Goal: Task Accomplishment & Management: Manage account settings

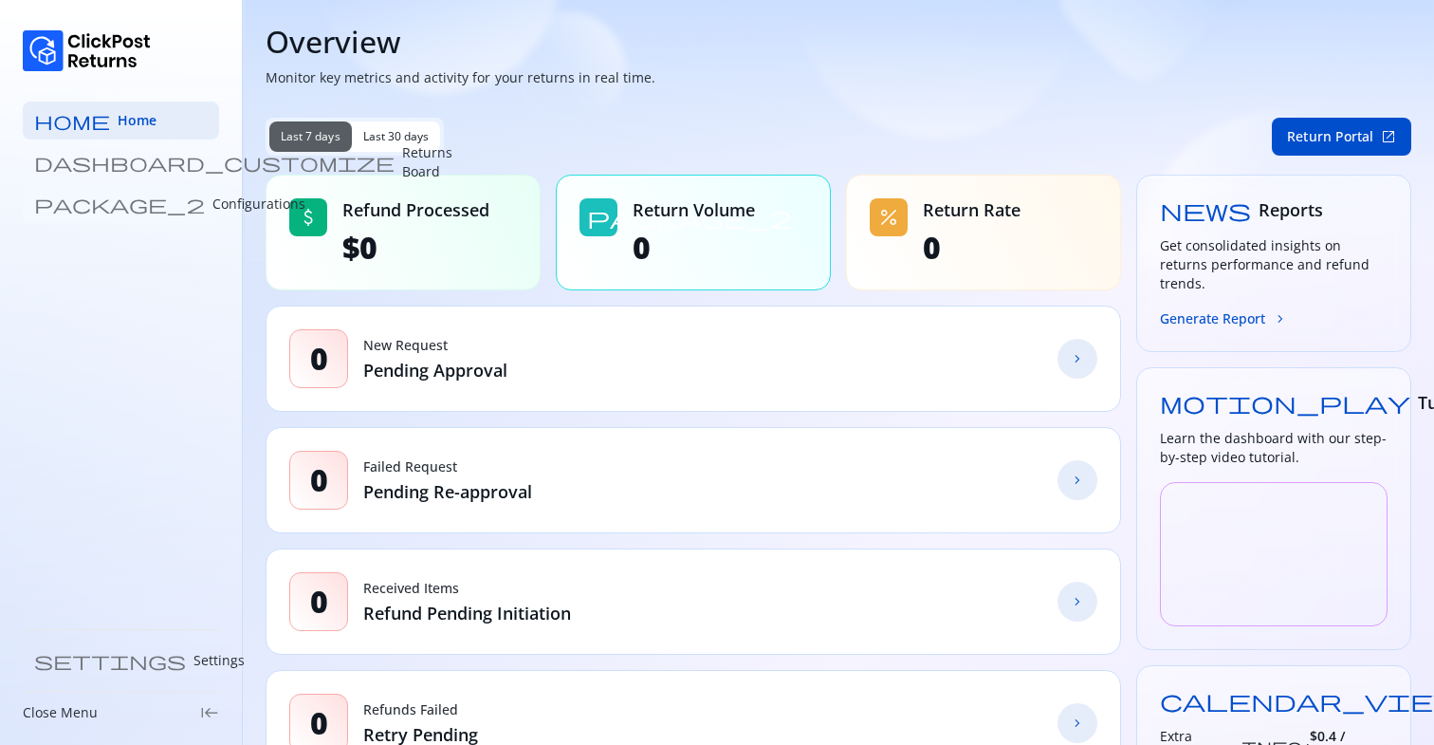
click at [212, 203] on p "Configurations" at bounding box center [258, 203] width 93 height 19
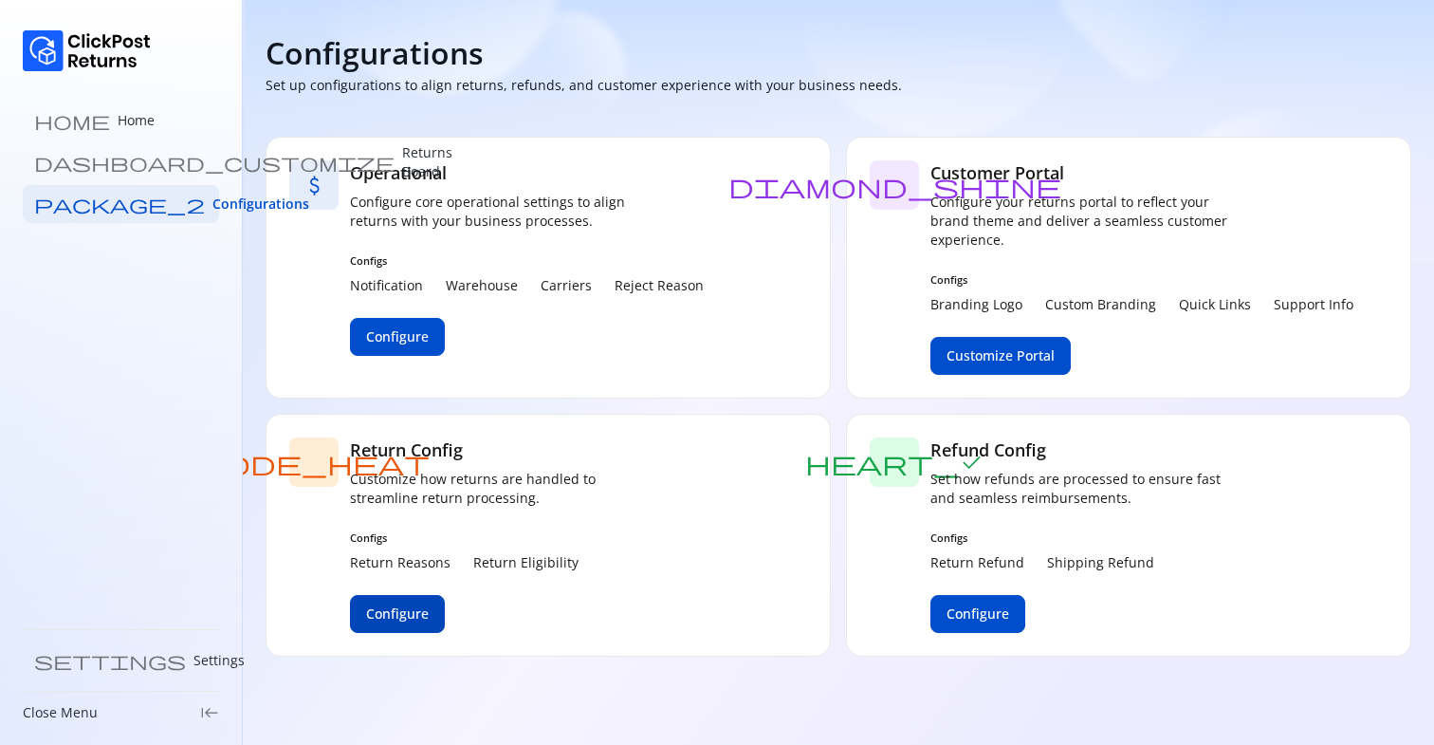
click at [406, 602] on button "Configure" at bounding box center [397, 614] width 95 height 38
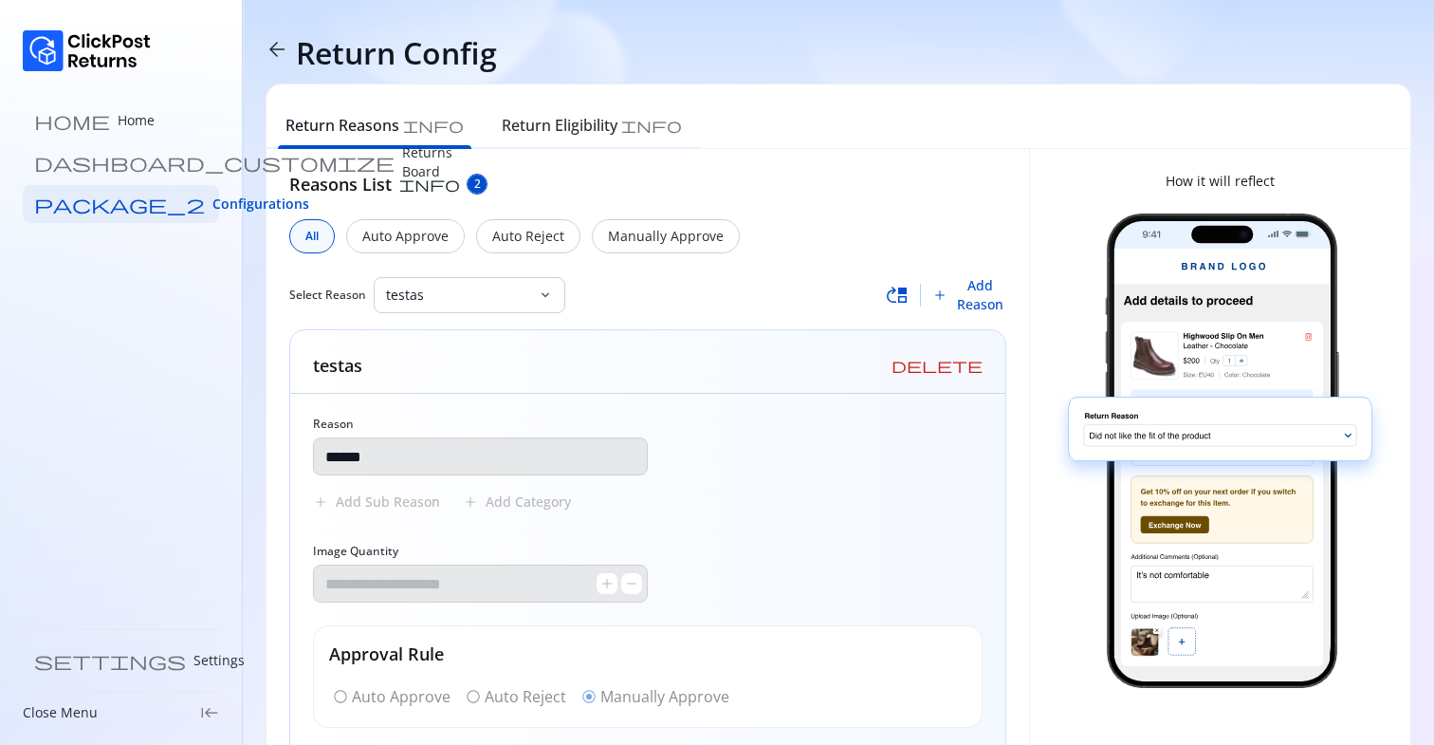
click at [274, 47] on span "arrow_back" at bounding box center [277, 49] width 23 height 23
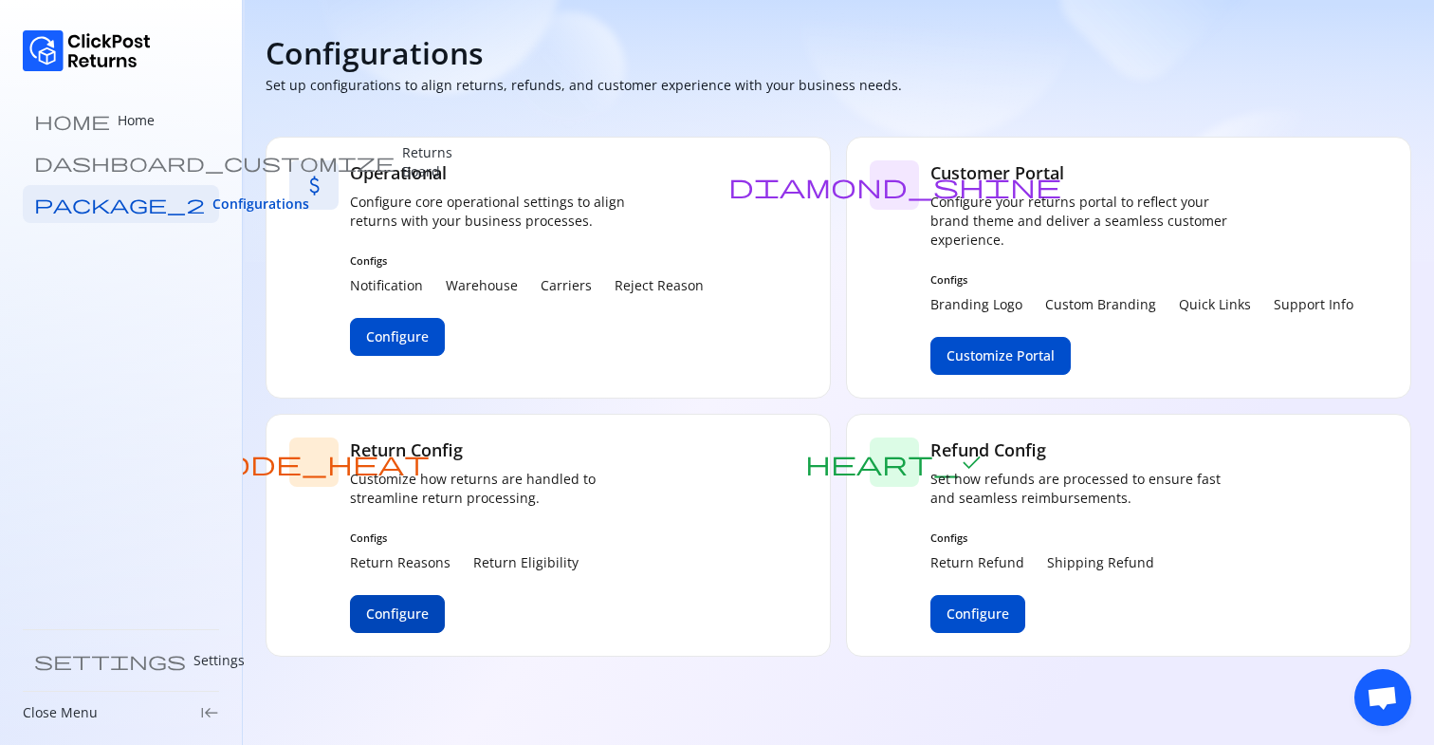
click at [405, 614] on span "Configure" at bounding box center [397, 613] width 63 height 19
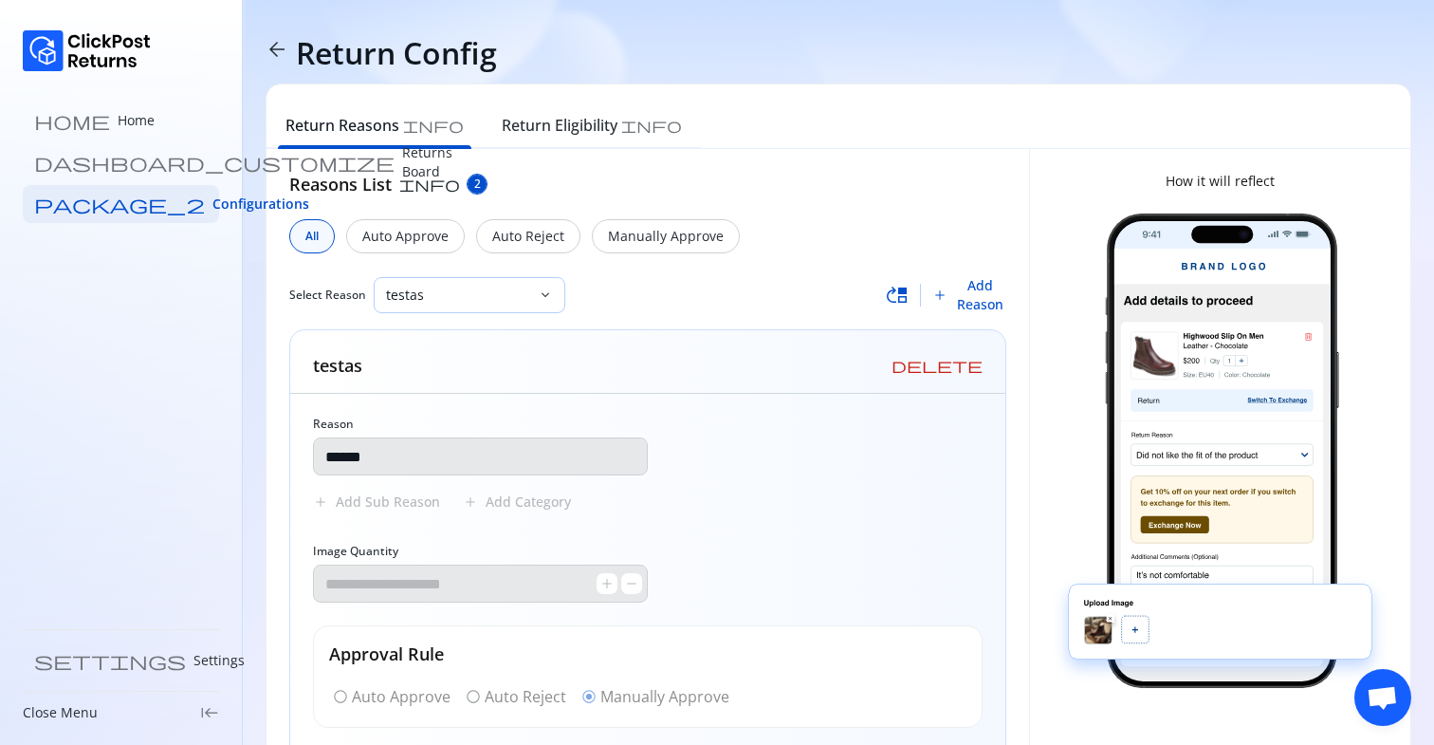
click at [467, 304] on p "testas" at bounding box center [458, 295] width 144 height 19
click at [611, 287] on div "Select Reason testas keyboard_arrow_down" at bounding box center [587, 295] width 597 height 36
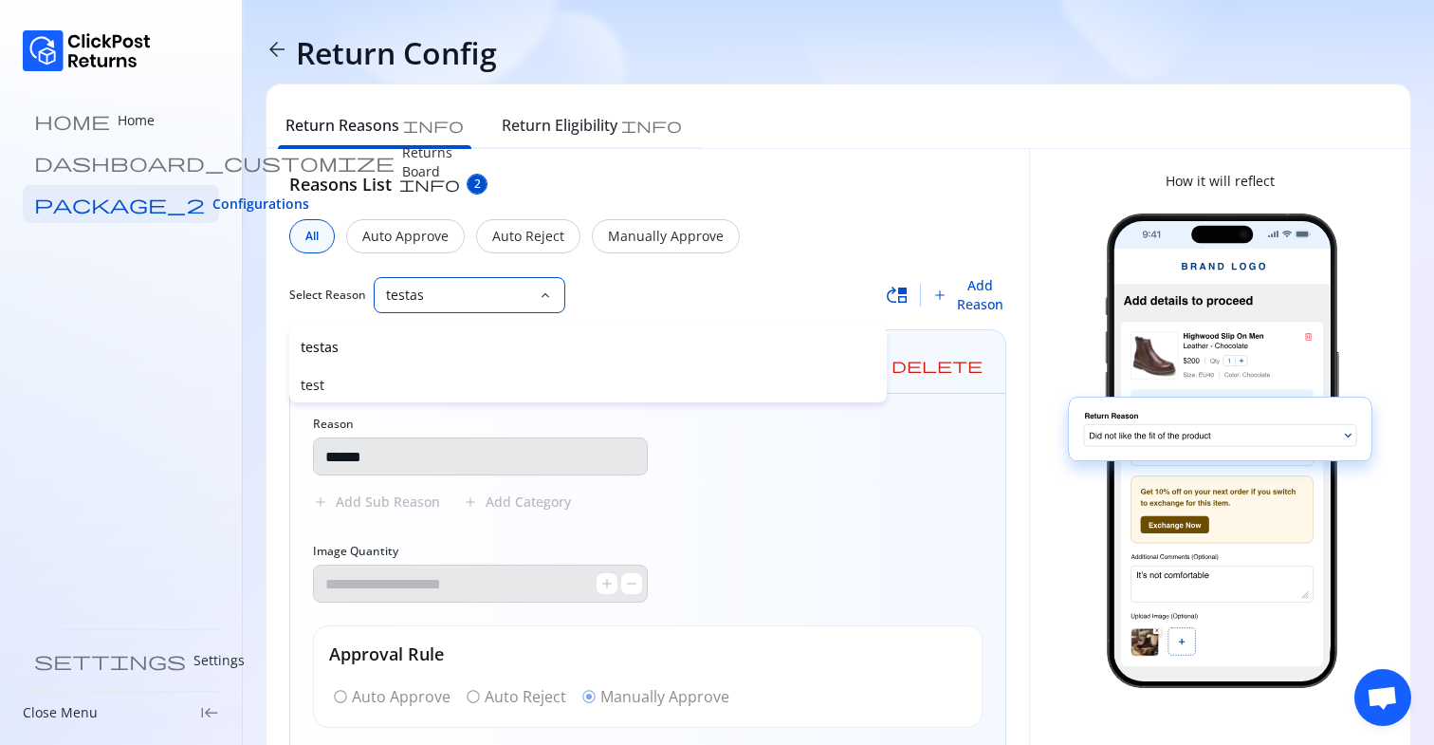
click at [896, 286] on span "move_up" at bounding box center [897, 295] width 23 height 23
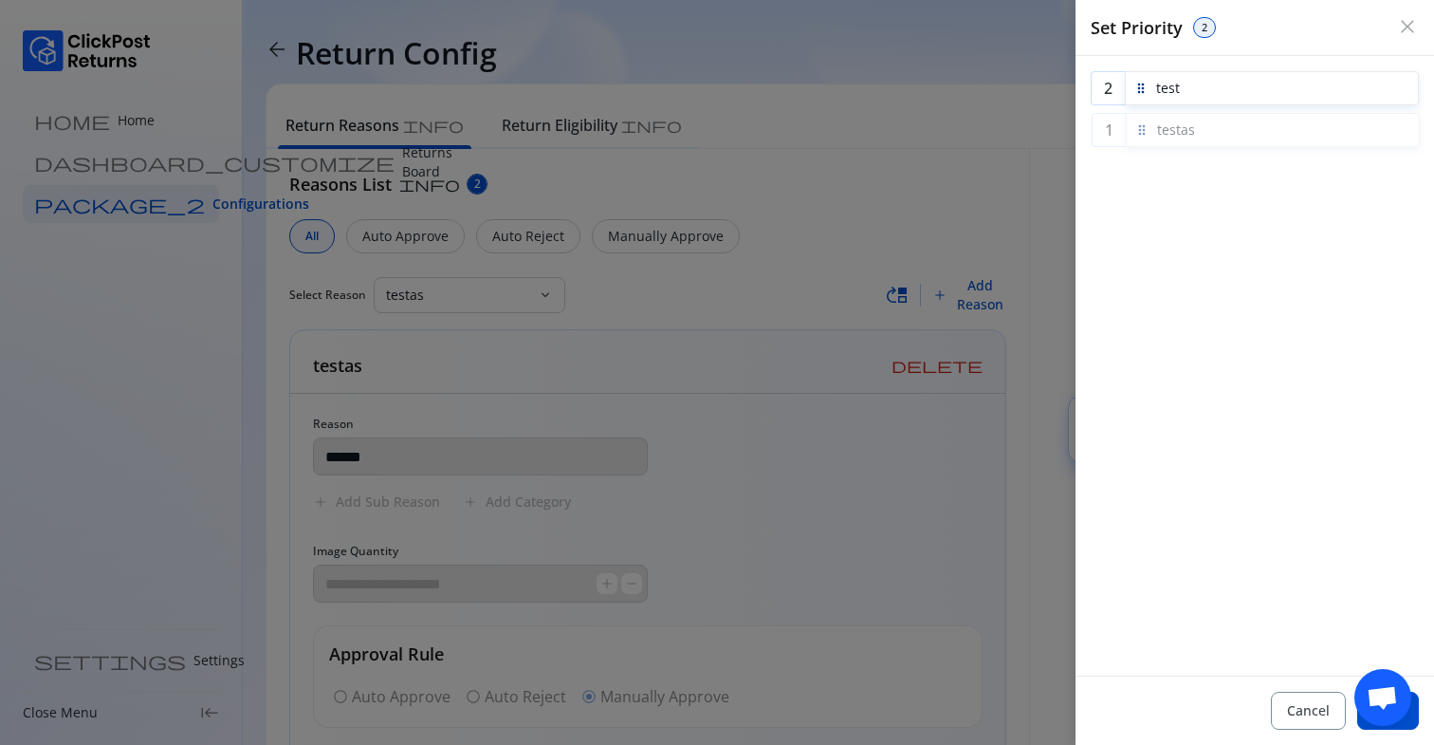
drag, startPoint x: 1139, startPoint y: 88, endPoint x: 1140, endPoint y: 130, distance: 41.8
drag, startPoint x: 1143, startPoint y: 88, endPoint x: 1142, endPoint y: 130, distance: 41.8
click at [1245, 360] on div "1 testas 2 test To pick up a draggable item, press the space bar. While draggin…" at bounding box center [1255, 365] width 359 height 619
drag, startPoint x: 1091, startPoint y: 24, endPoint x: 1283, endPoint y: 24, distance: 191.6
click at [1278, 24] on div "Set Priority 2" at bounding box center [1243, 27] width 305 height 25
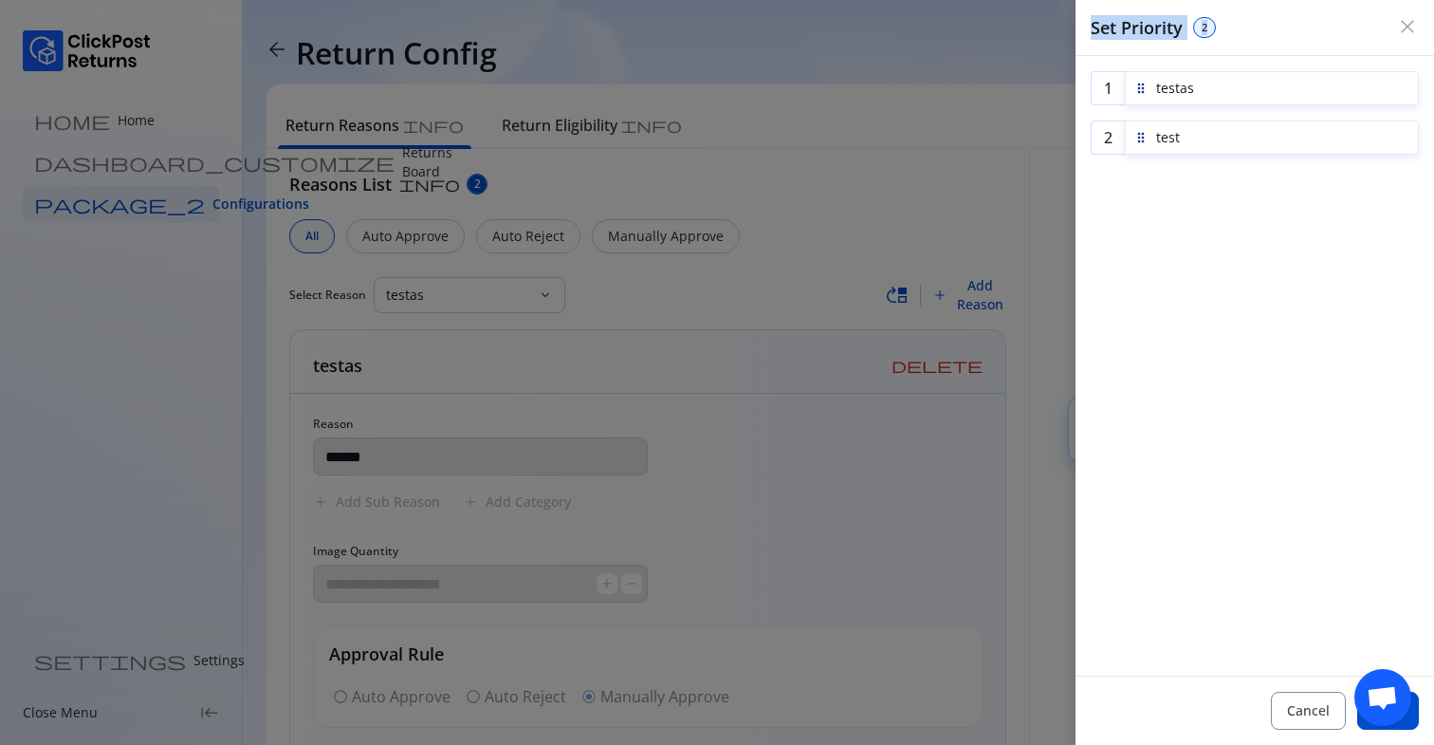
click at [1283, 24] on div "Set Priority 2" at bounding box center [1243, 27] width 305 height 25
click at [733, 236] on div at bounding box center [717, 372] width 1434 height 745
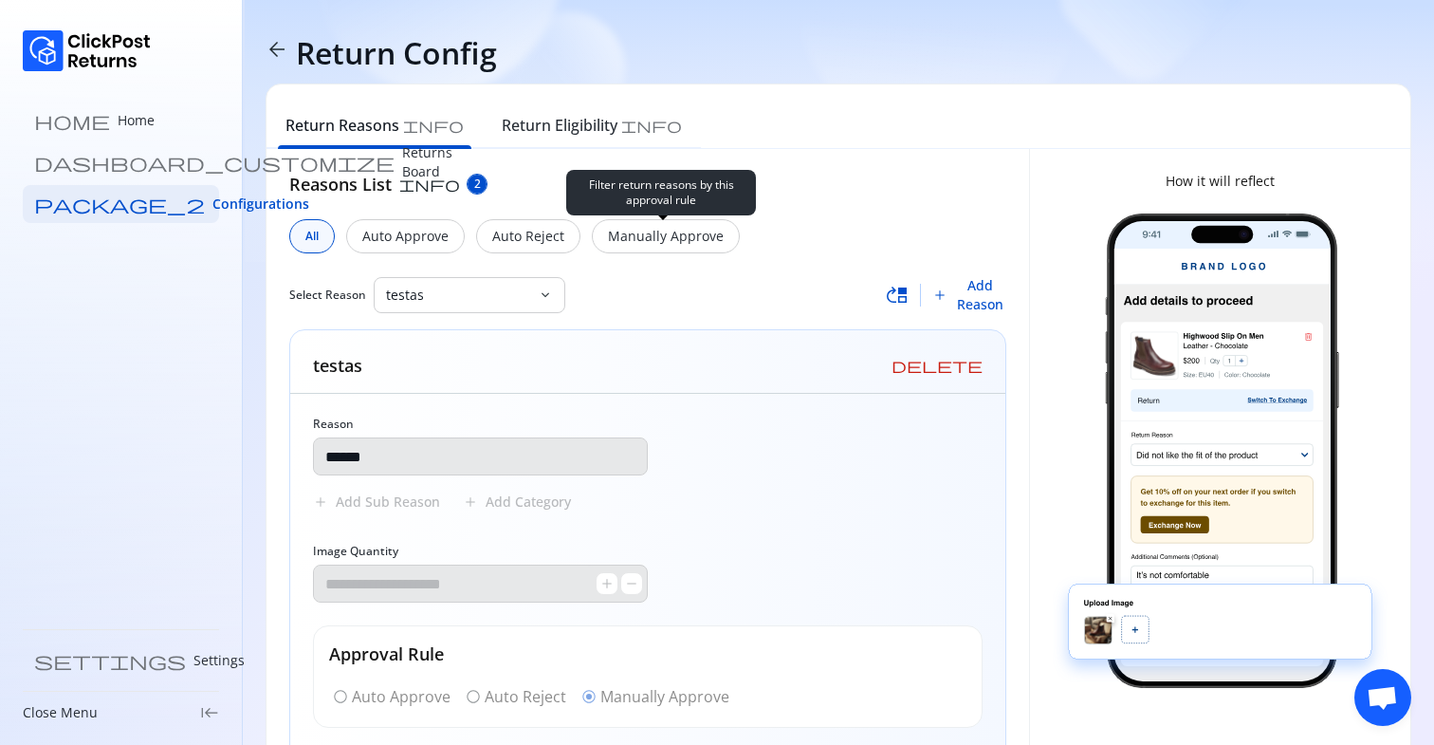
scroll to position [115, 0]
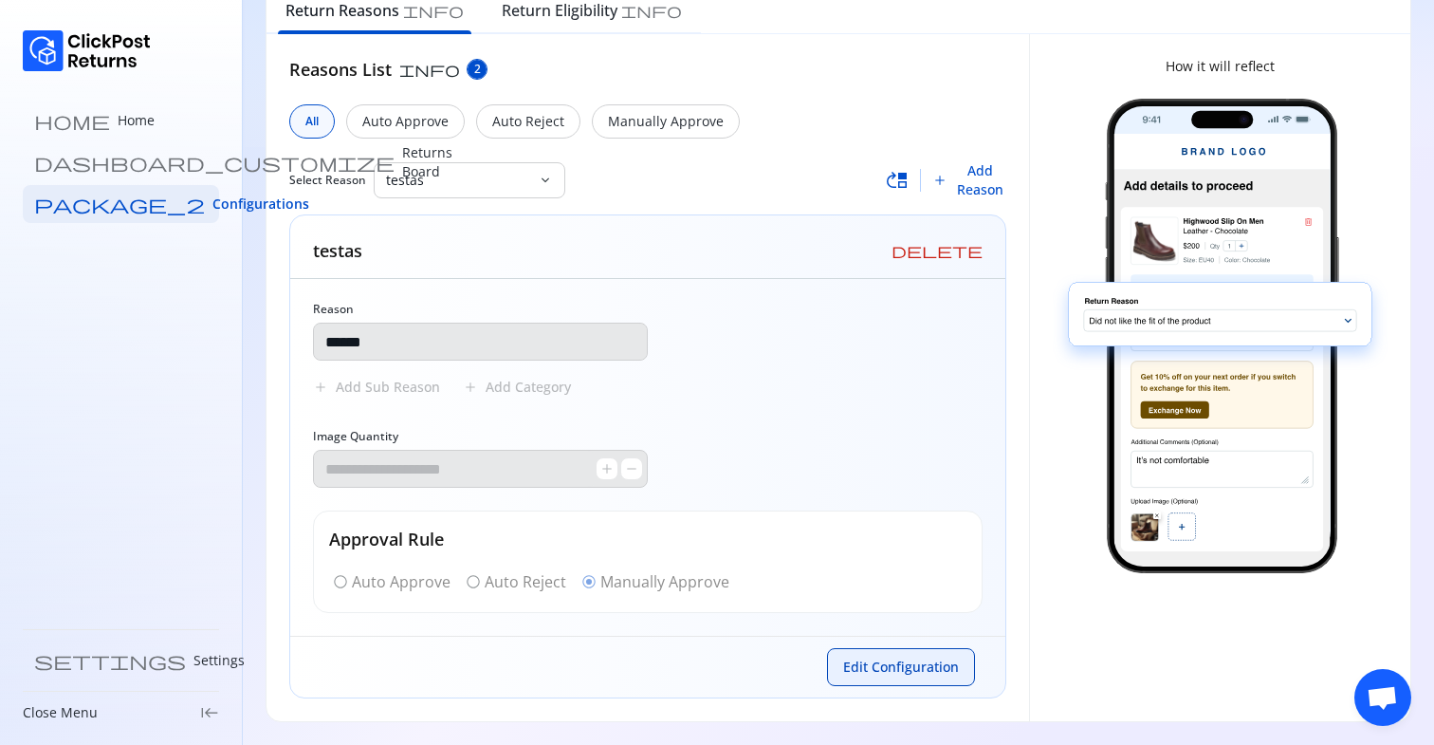
click at [878, 673] on span "Edit Configuration" at bounding box center [901, 666] width 116 height 19
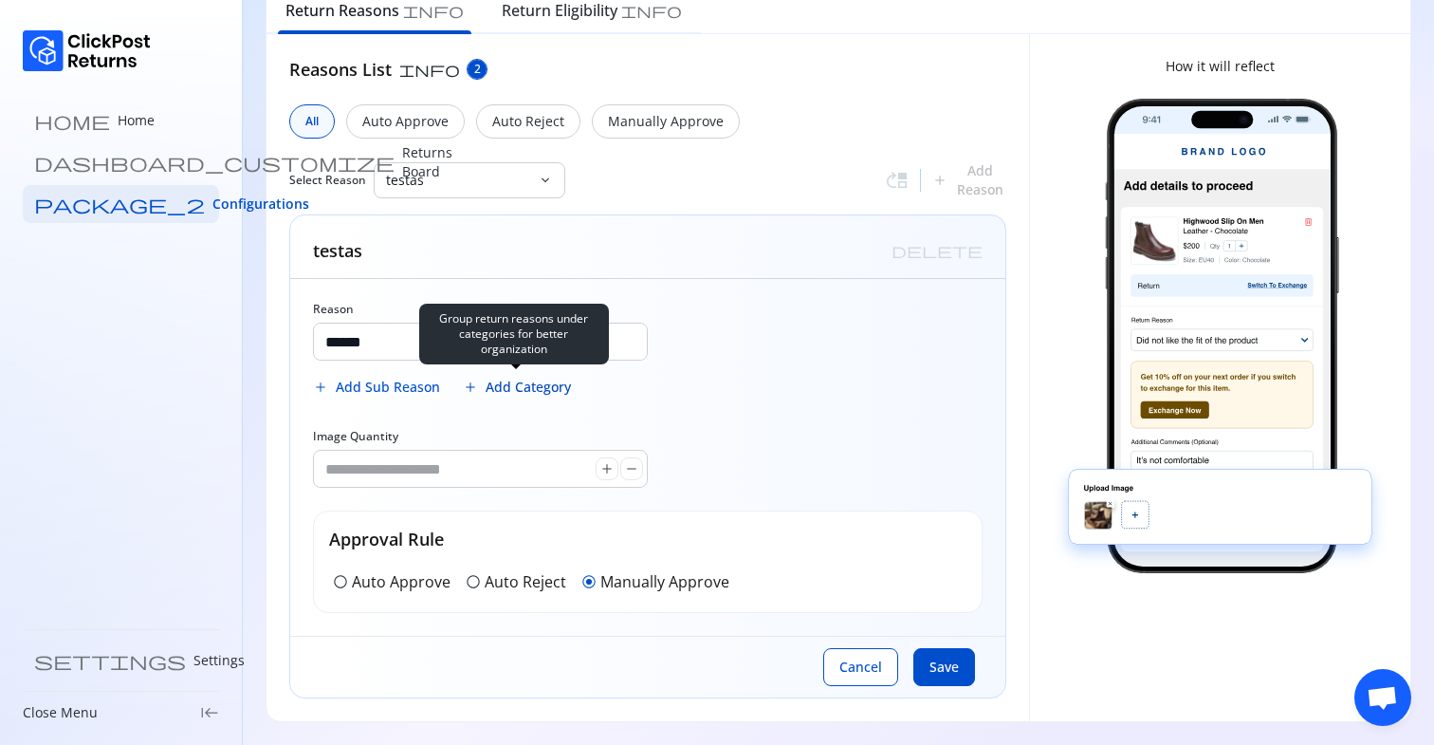
click at [535, 395] on span "Add Category" at bounding box center [528, 387] width 85 height 19
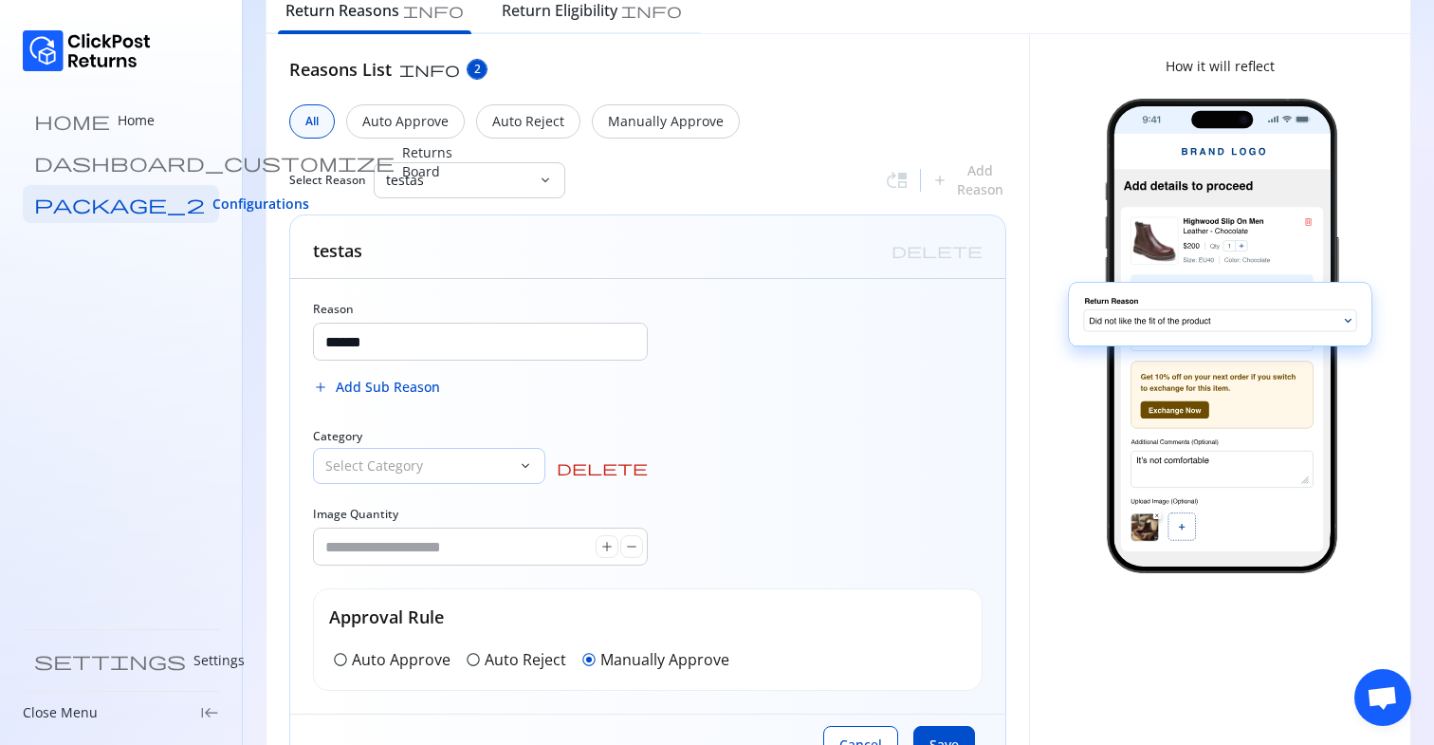
click at [394, 469] on p "Select Category" at bounding box center [417, 465] width 185 height 19
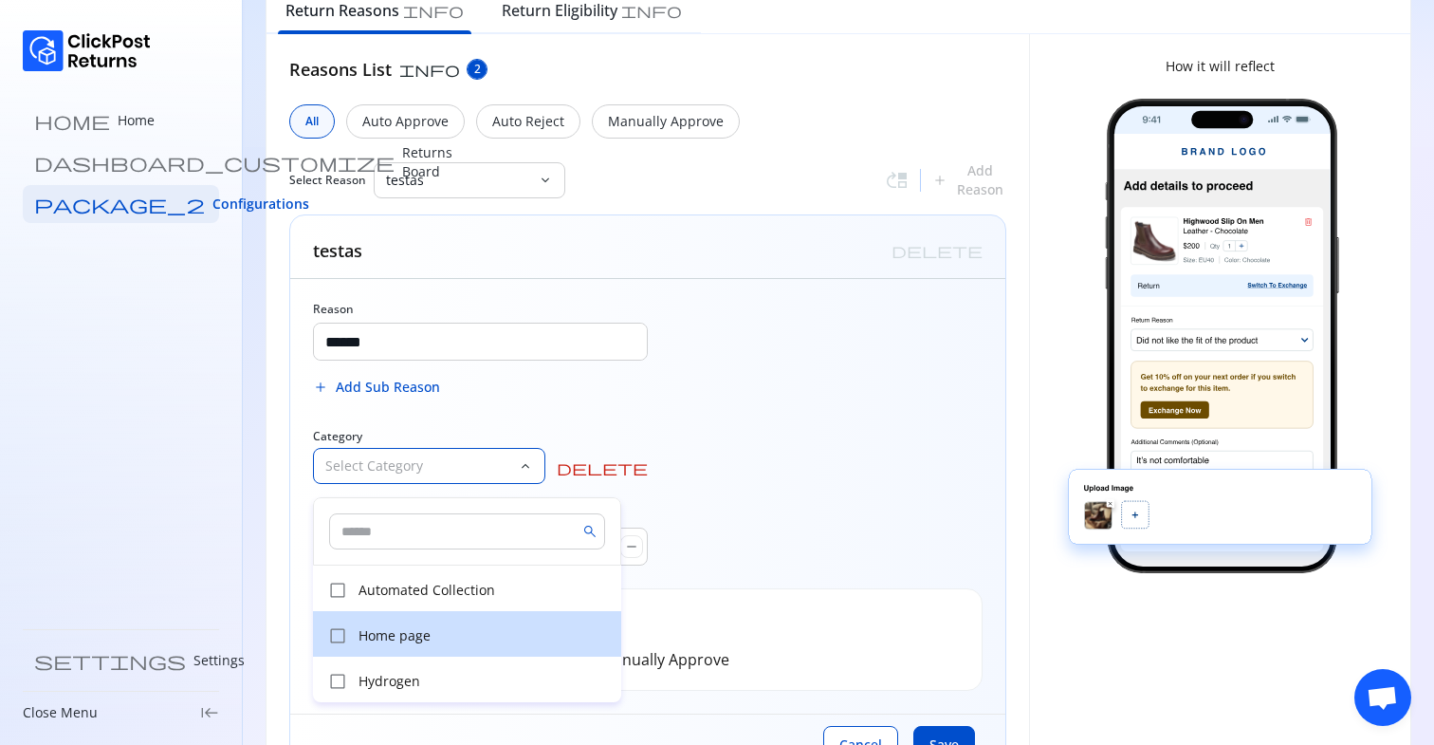
click at [387, 633] on p "Home page" at bounding box center [484, 635] width 251 height 19
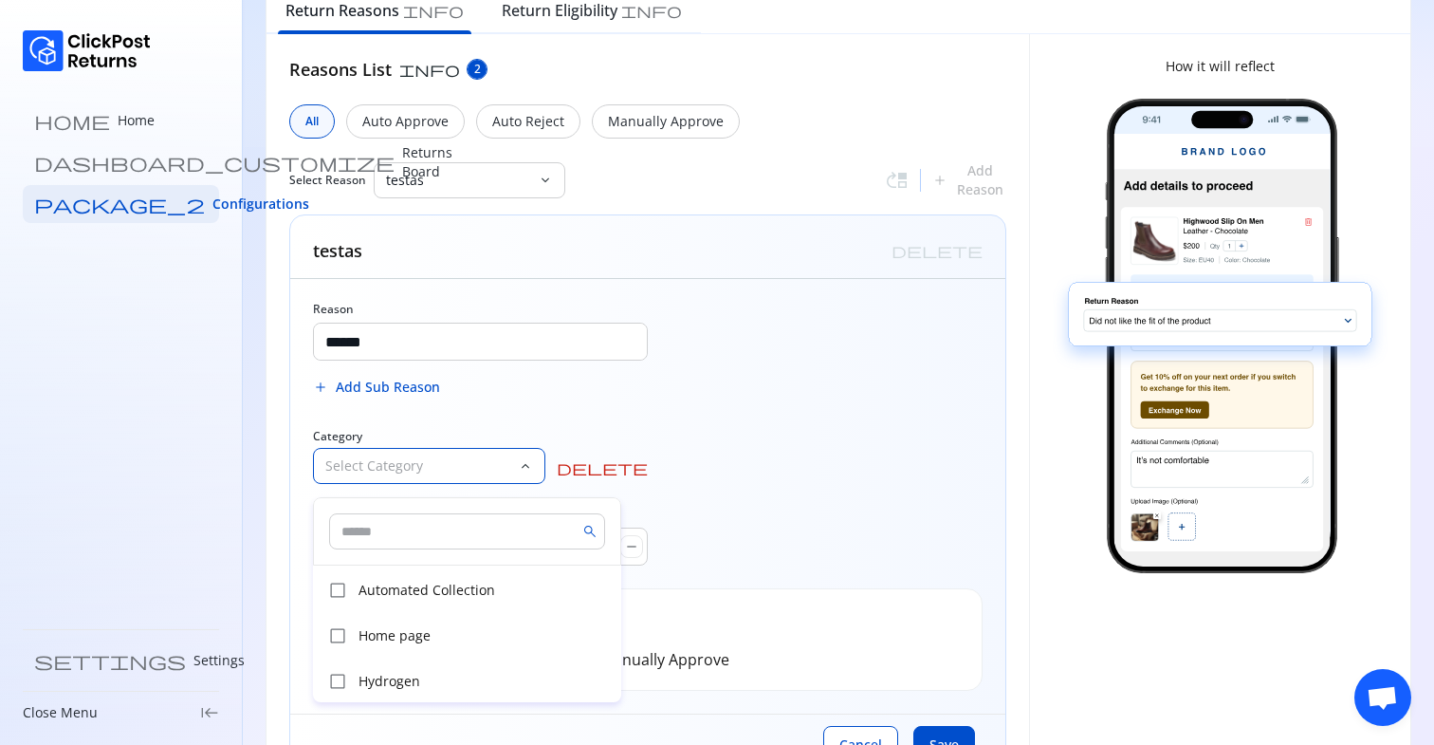
click at [387, 633] on p "Home page" at bounding box center [484, 635] width 251 height 19
click at [336, 594] on span "check_box_outline_blank" at bounding box center [337, 590] width 19 height 19
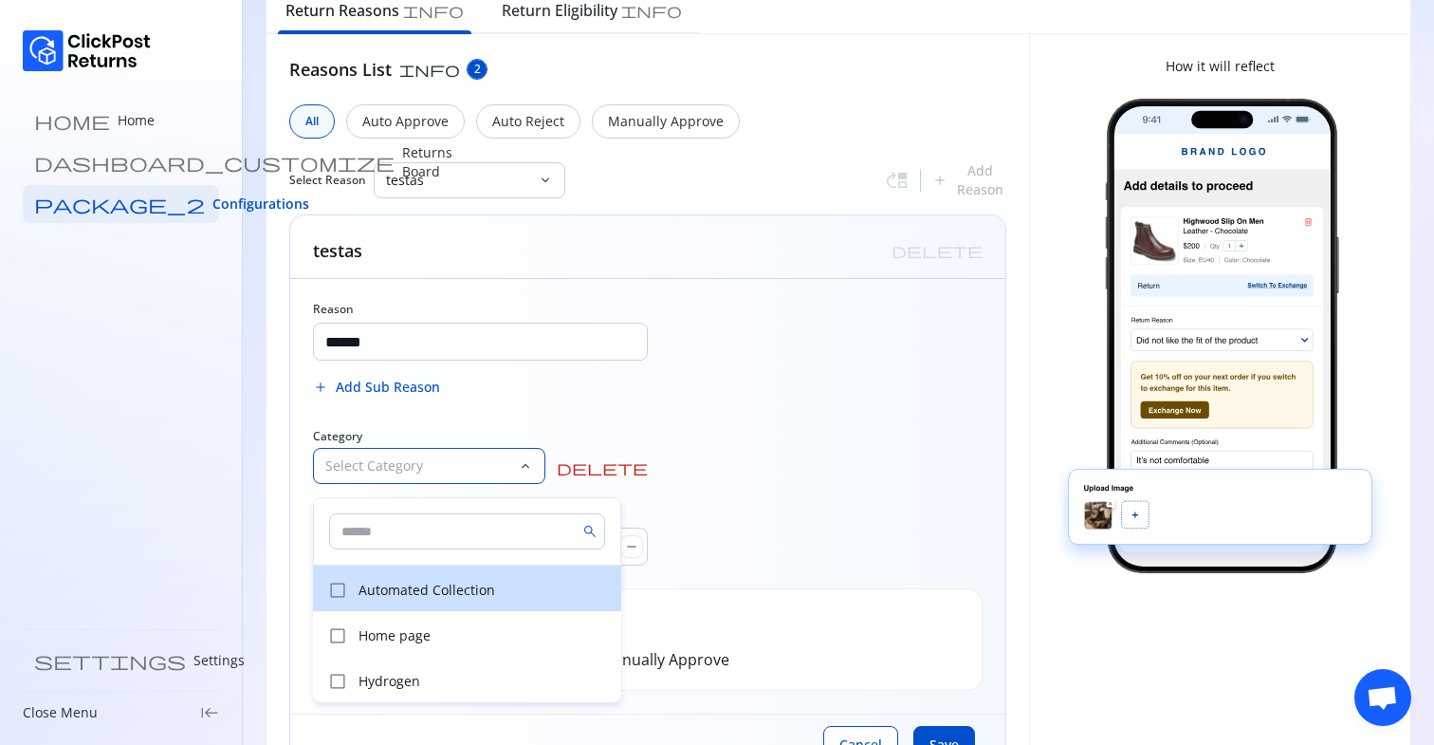
click at [336, 594] on span "check_box_outline_blank" at bounding box center [337, 590] width 19 height 19
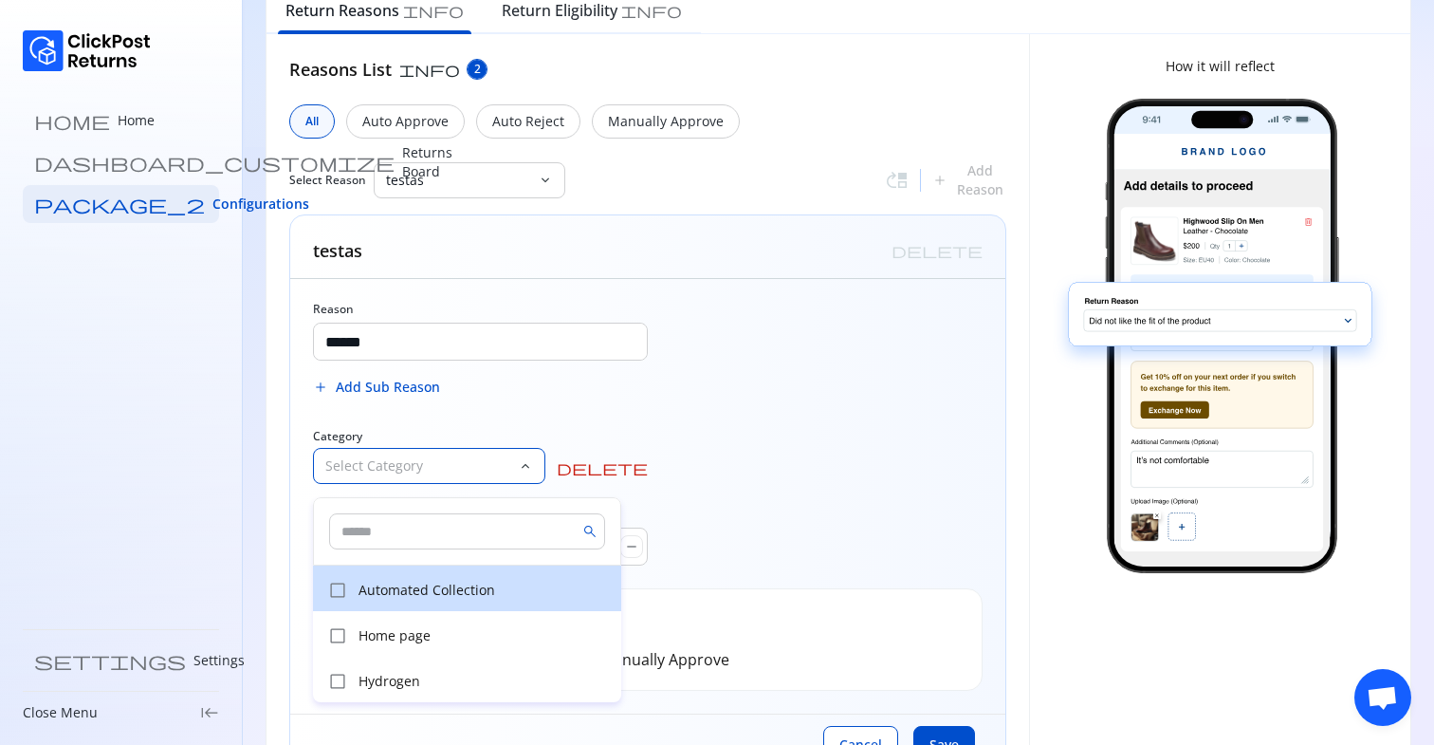
click at [336, 594] on span "check_box_outline_blank" at bounding box center [337, 590] width 19 height 19
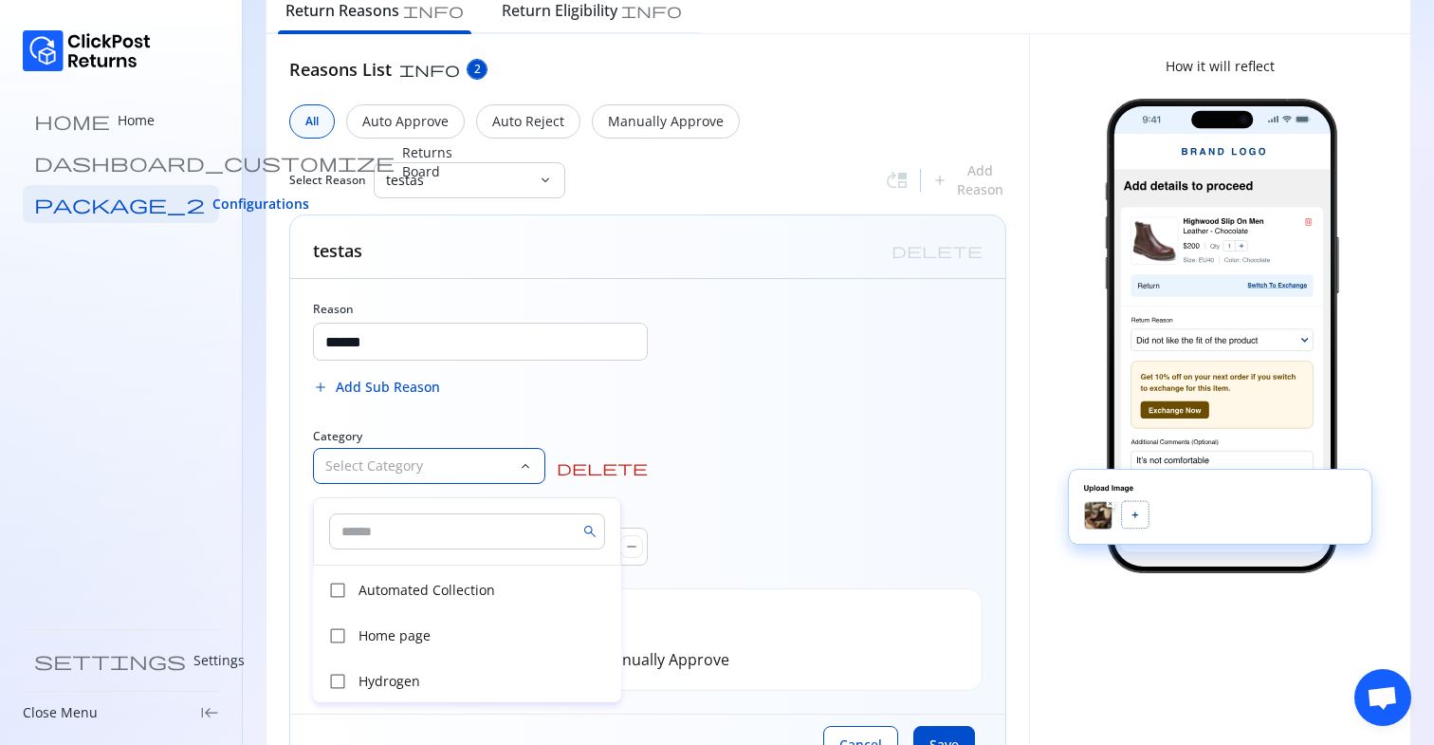
click at [518, 462] on div "Select Category" at bounding box center [416, 466] width 204 height 34
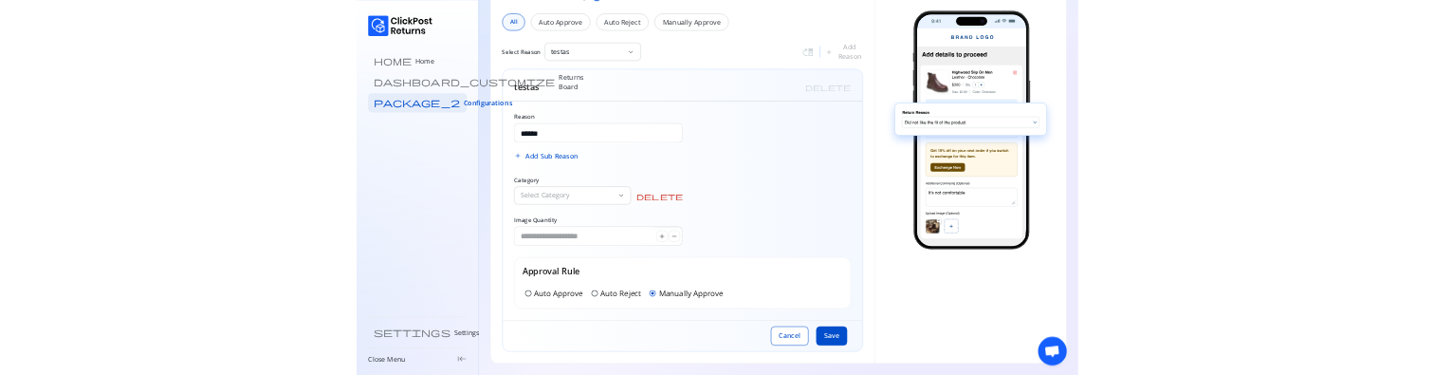
scroll to position [0, 0]
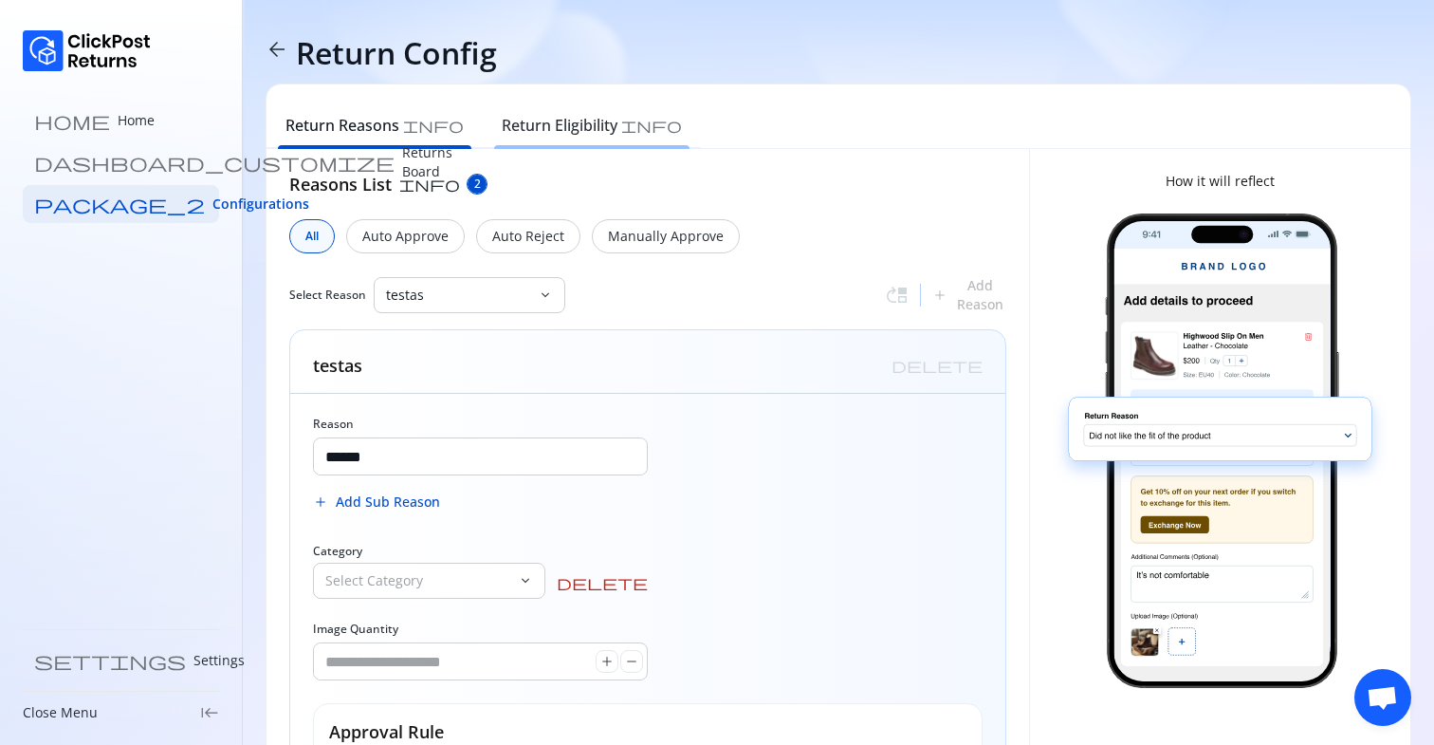
click at [502, 132] on h6 "Return Eligibility" at bounding box center [560, 125] width 116 height 23
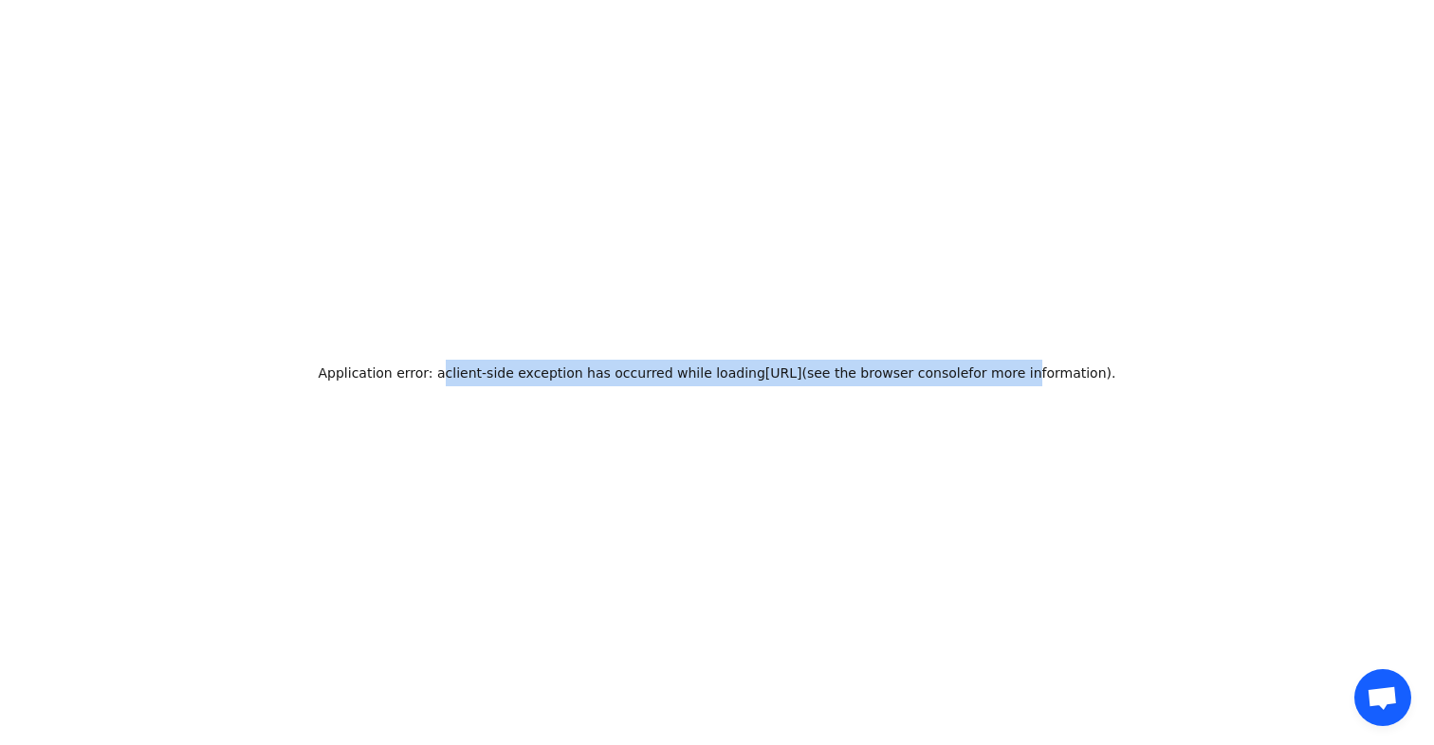
drag, startPoint x: 817, startPoint y: 372, endPoint x: 1145, endPoint y: 368, distance: 328.3
click at [1124, 368] on div "Application error: a client -side exception has occurred while loading admin-de…" at bounding box center [717, 373] width 813 height 27
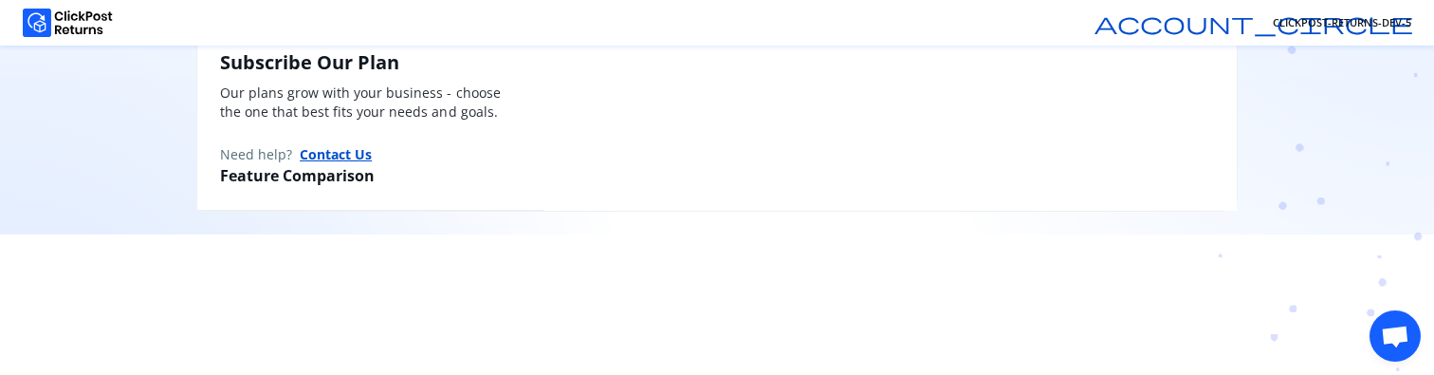
scroll to position [166, 0]
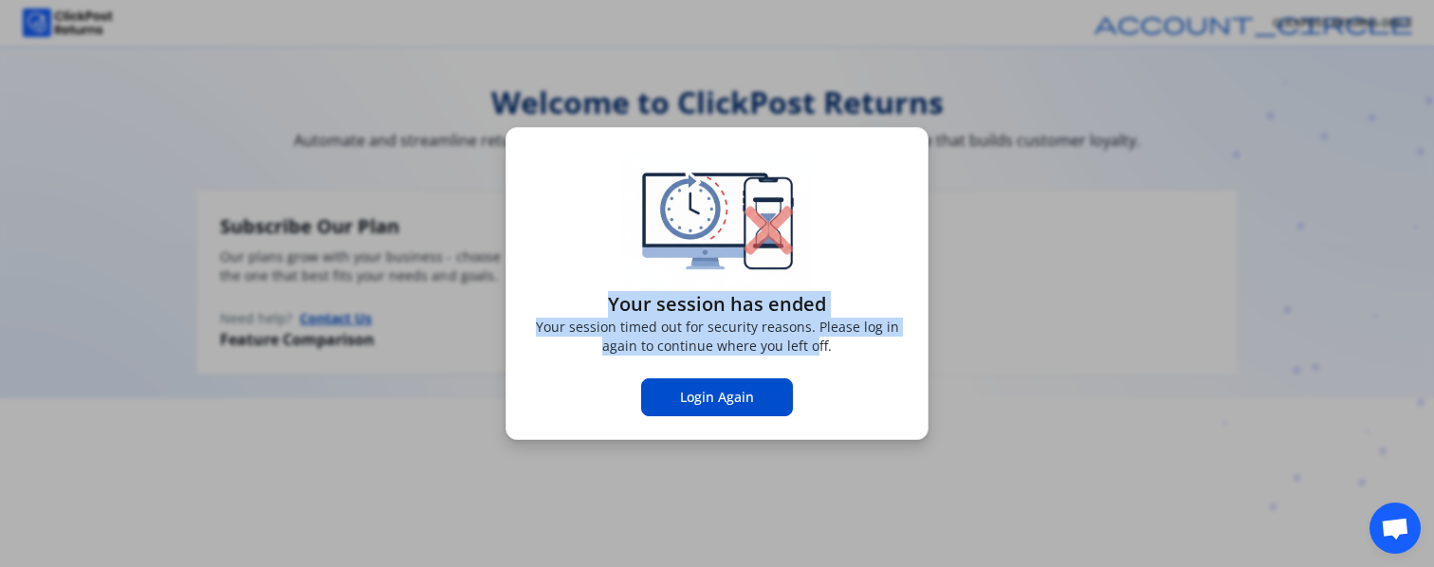
drag, startPoint x: 614, startPoint y: 304, endPoint x: 818, endPoint y: 346, distance: 208.4
click at [818, 346] on div "Your session has ended Your session timed out for security reasons. Please log …" at bounding box center [717, 284] width 376 height 266
click at [706, 323] on p "Your session timed out for security reasons. Please log in again to continue wh…" at bounding box center [717, 337] width 376 height 38
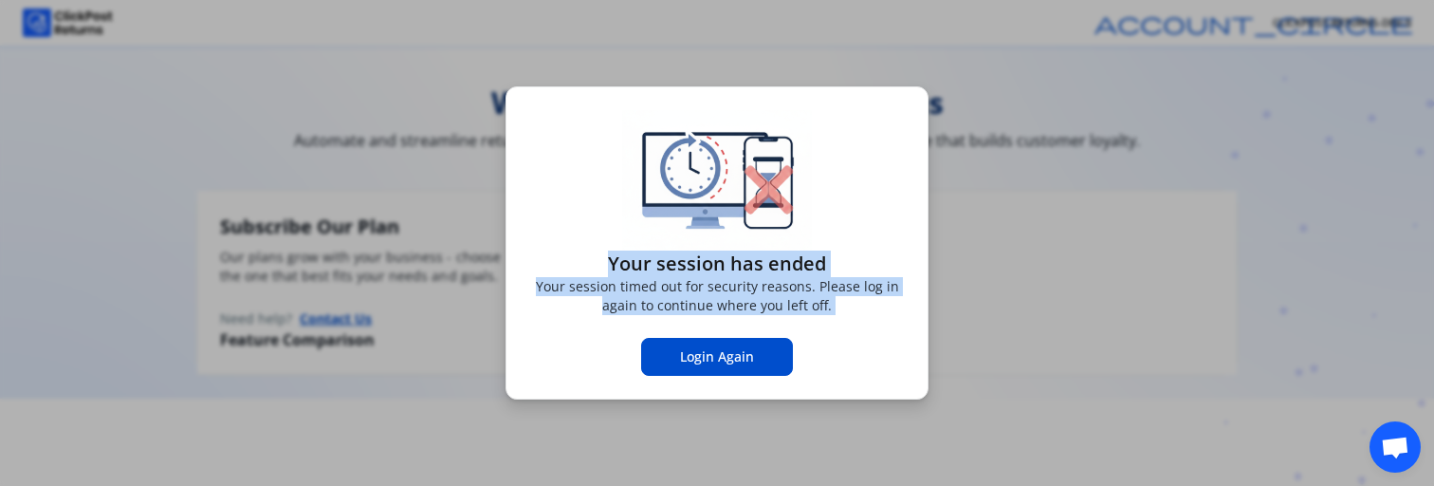
drag, startPoint x: 608, startPoint y: 258, endPoint x: 846, endPoint y: 327, distance: 248.0
click at [846, 327] on div "Your session has ended Your session timed out for security reasons. Please log …" at bounding box center [717, 243] width 376 height 266
click at [746, 279] on p "Your session timed out for security reasons. Please log in again to continue wh…" at bounding box center [717, 296] width 376 height 38
drag, startPoint x: 610, startPoint y: 259, endPoint x: 842, endPoint y: 343, distance: 247.3
click at [842, 343] on div "Your session has ended Your session timed out for security reasons. Please log …" at bounding box center [717, 243] width 376 height 266
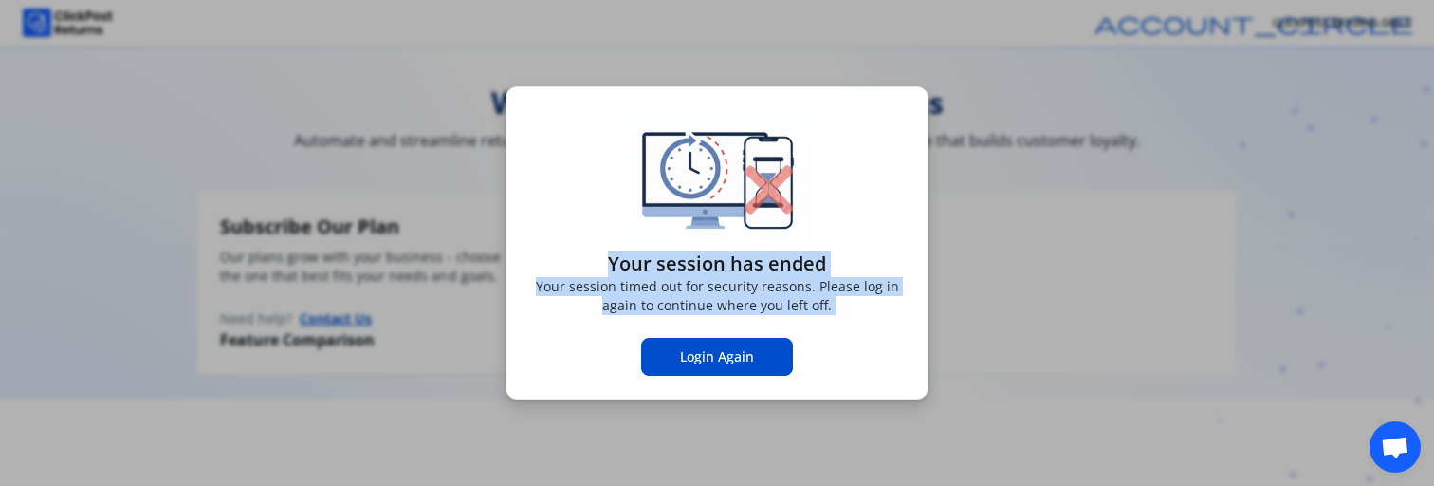
click at [842, 343] on div "Your session has ended Your session timed out for security reasons. Please log …" at bounding box center [717, 243] width 376 height 266
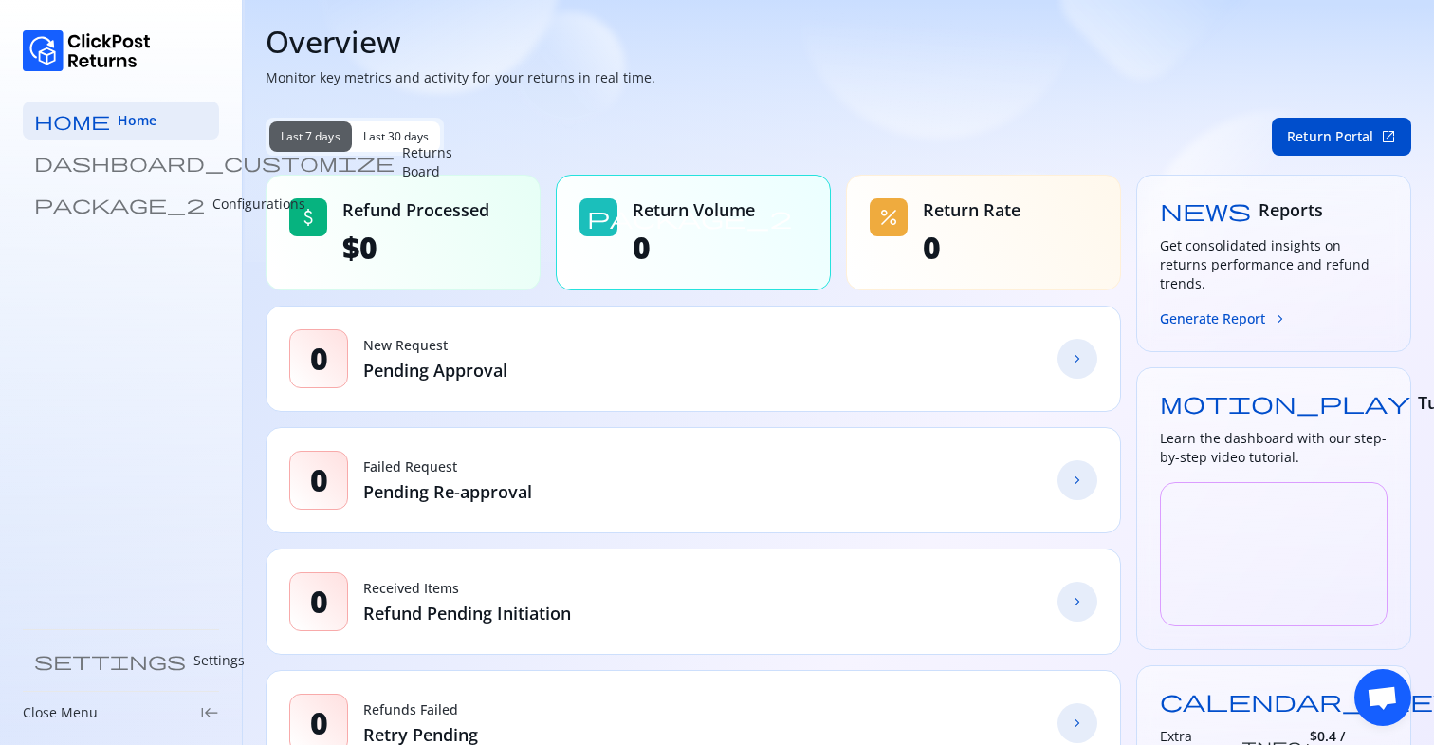
click at [599, 70] on p "Monitor key metrics and activity for your returns in real time." at bounding box center [839, 77] width 1146 height 19
drag, startPoint x: 513, startPoint y: 74, endPoint x: 762, endPoint y: 74, distance: 248.5
click at [762, 74] on p "Monitor key metrics and activity for your returns in real time." at bounding box center [839, 77] width 1146 height 19
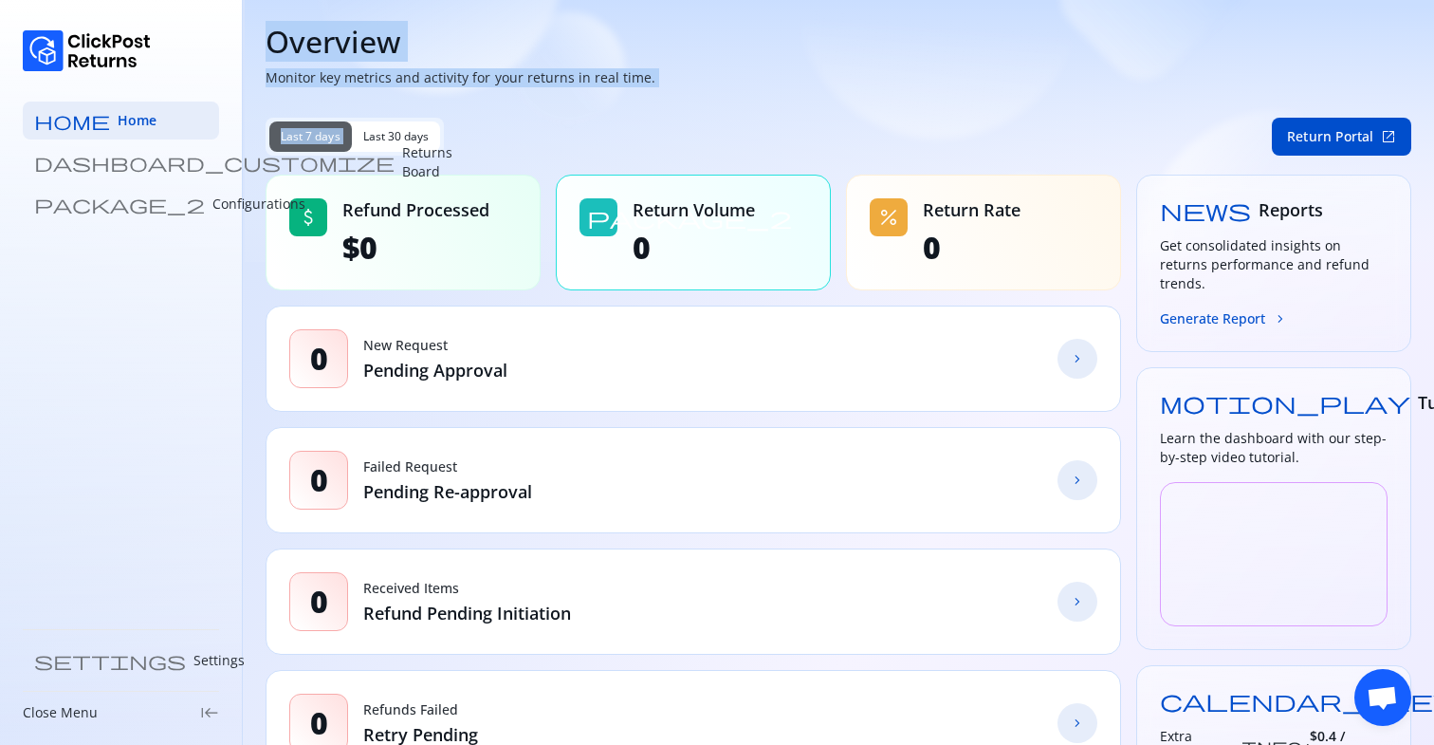
drag, startPoint x: 269, startPoint y: 46, endPoint x: 574, endPoint y: 112, distance: 311.7
drag, startPoint x: 268, startPoint y: 43, endPoint x: 535, endPoint y: 97, distance: 272.9
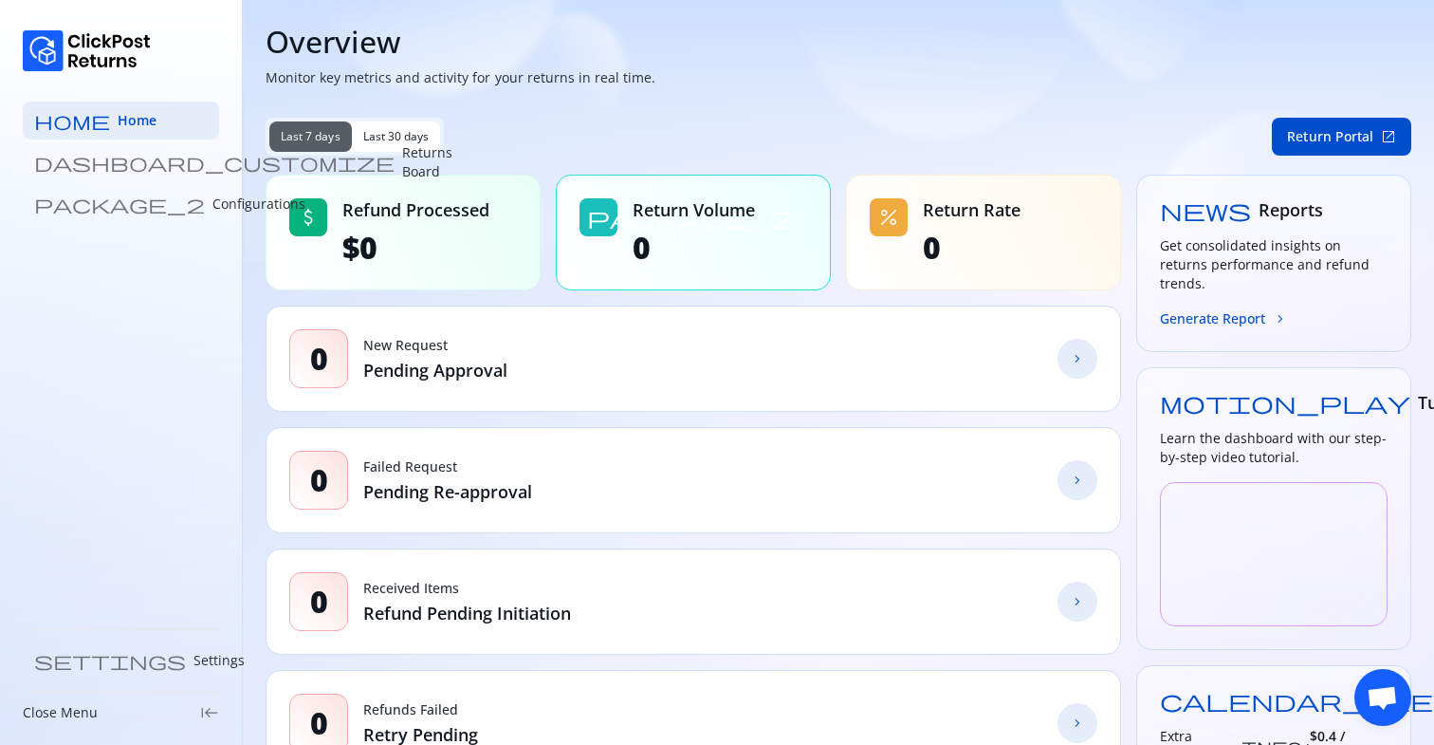
click at [504, 78] on p "Monitor key metrics and activity for your returns in real time." at bounding box center [839, 77] width 1146 height 19
drag, startPoint x: 386, startPoint y: 82, endPoint x: 683, endPoint y: 82, distance: 296.9
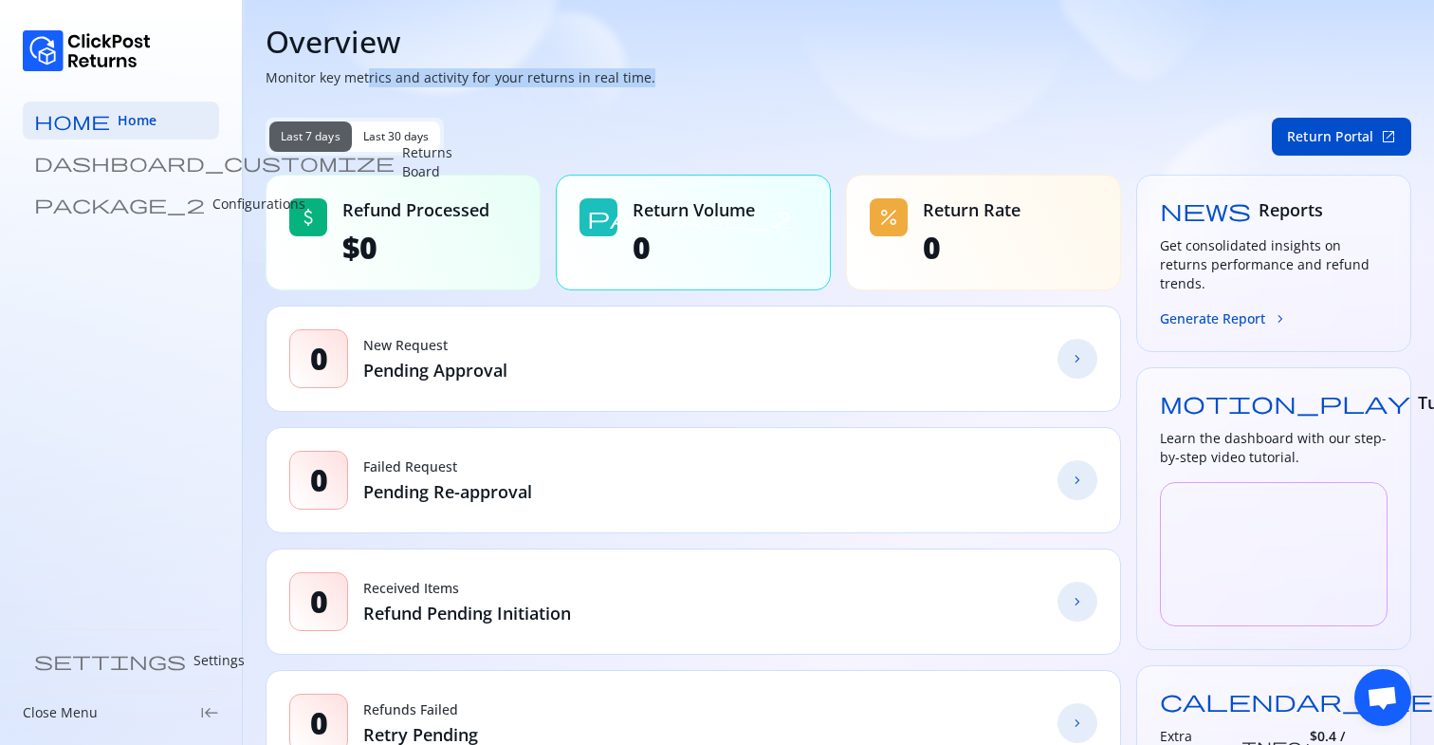
click at [683, 82] on p "Monitor key metrics and activity for your returns in real time." at bounding box center [839, 77] width 1146 height 19
click at [331, 76] on p "Monitor key metrics and activity for your returns in real time." at bounding box center [839, 77] width 1146 height 19
click at [345, 249] on span "$0" at bounding box center [415, 248] width 147 height 38
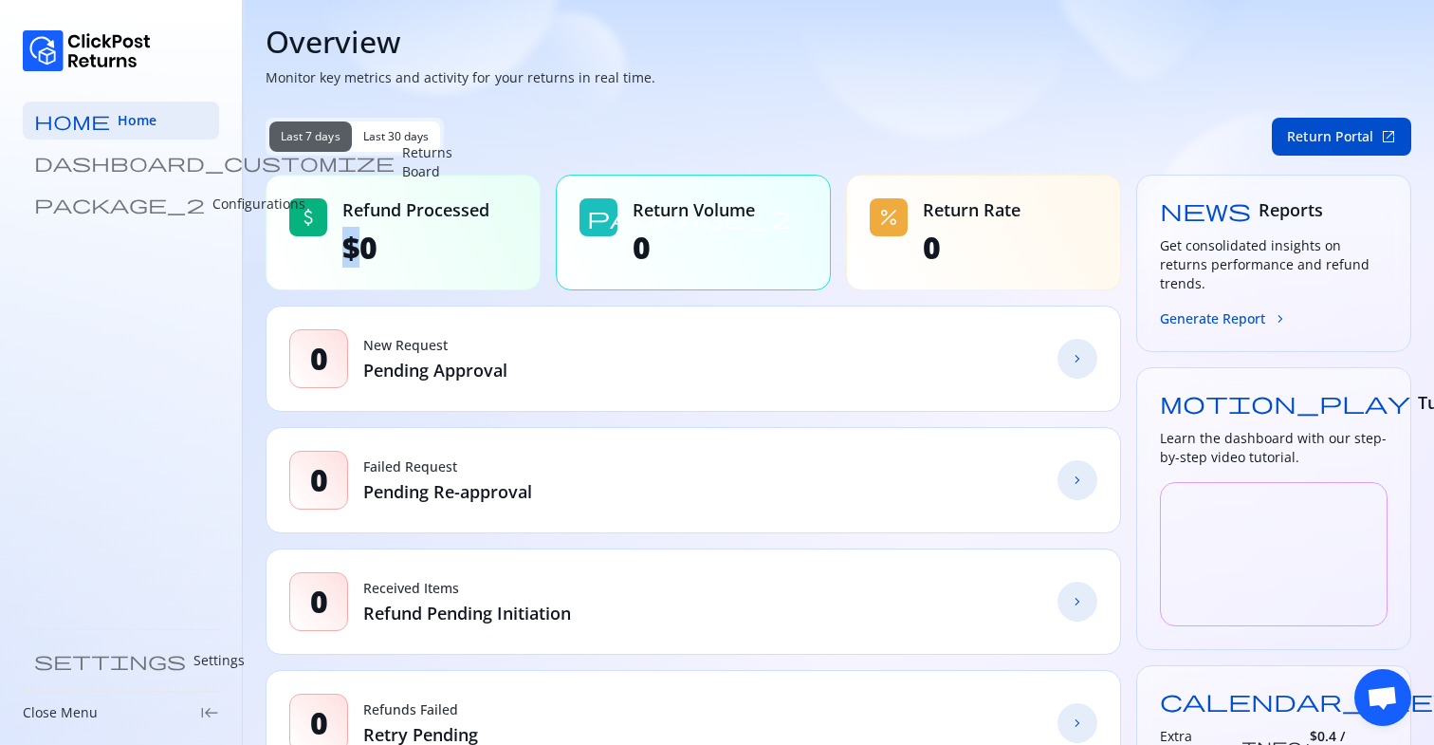
click at [345, 249] on span "$0" at bounding box center [415, 248] width 147 height 38
click at [979, 488] on div "0 Failed Request Pending Re-approval chevron_forward" at bounding box center [694, 480] width 856 height 106
click at [1390, 700] on span "Open chat" at bounding box center [1382, 699] width 31 height 27
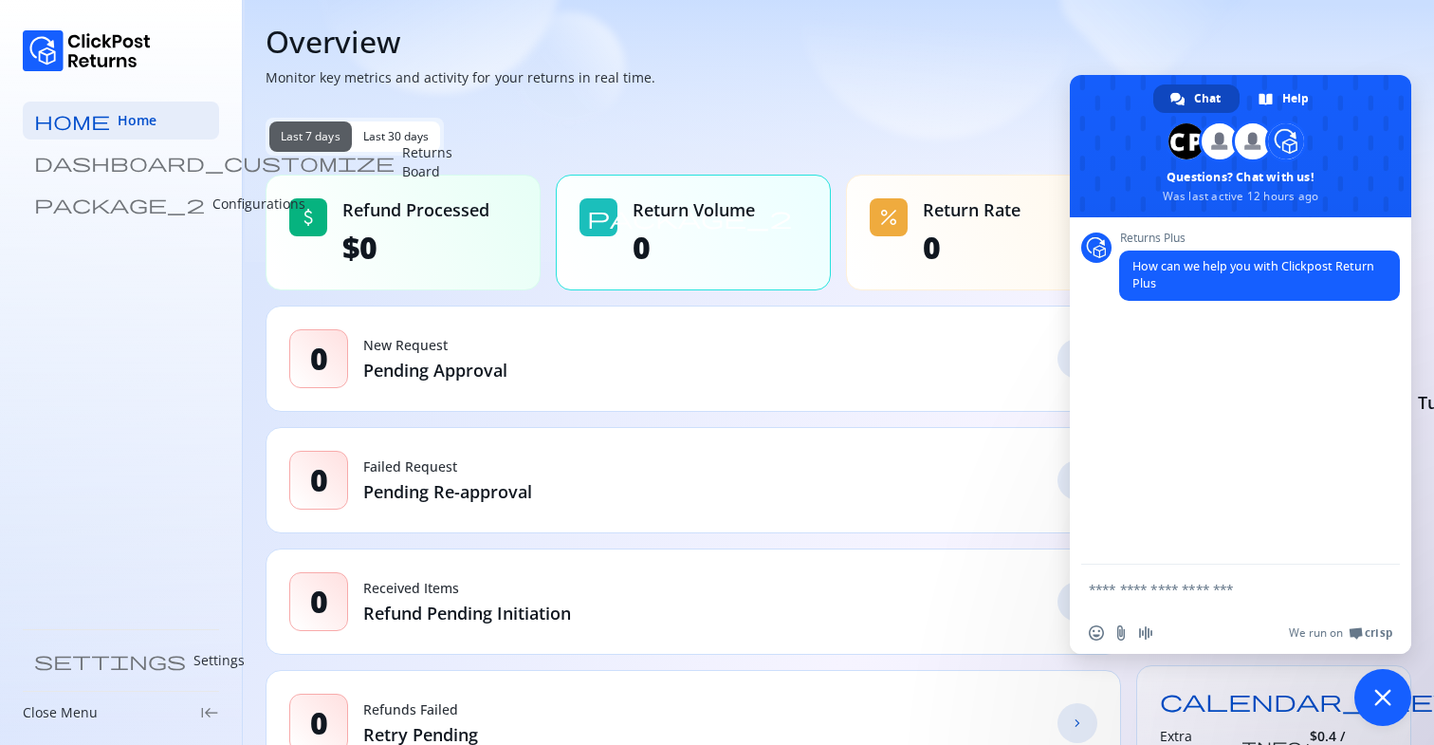
click at [1382, 708] on span "Close chat" at bounding box center [1383, 697] width 57 height 57
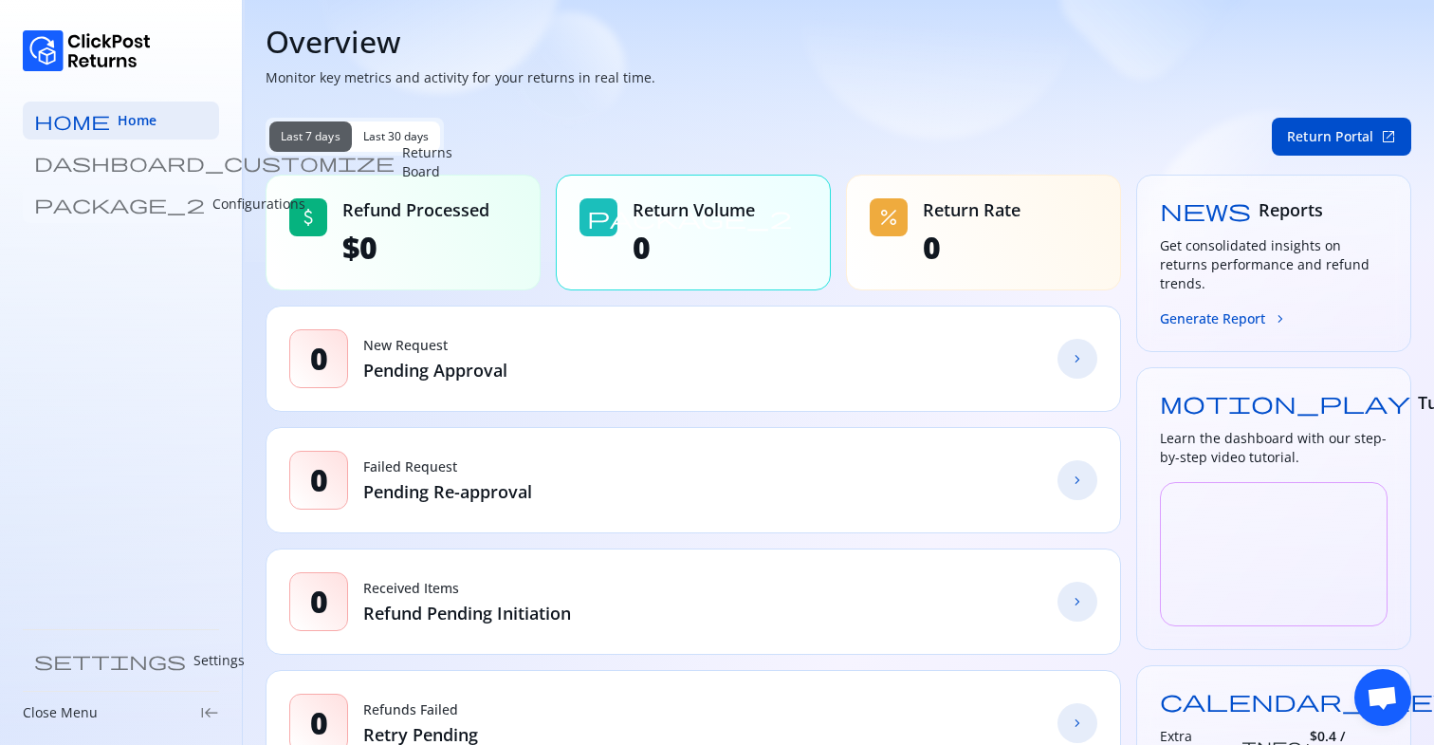
click at [212, 210] on p "Configurations" at bounding box center [258, 203] width 93 height 19
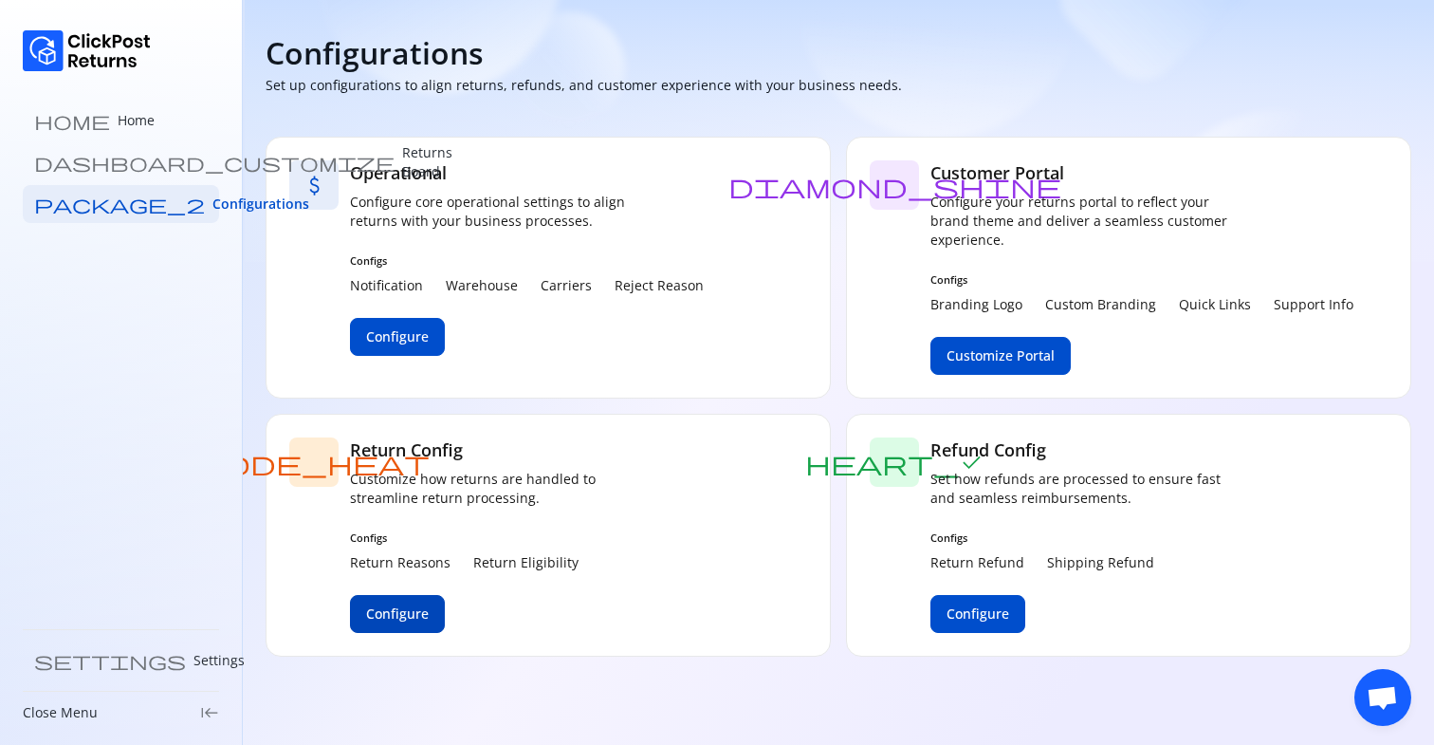
click at [397, 610] on span "Configure" at bounding box center [397, 613] width 63 height 19
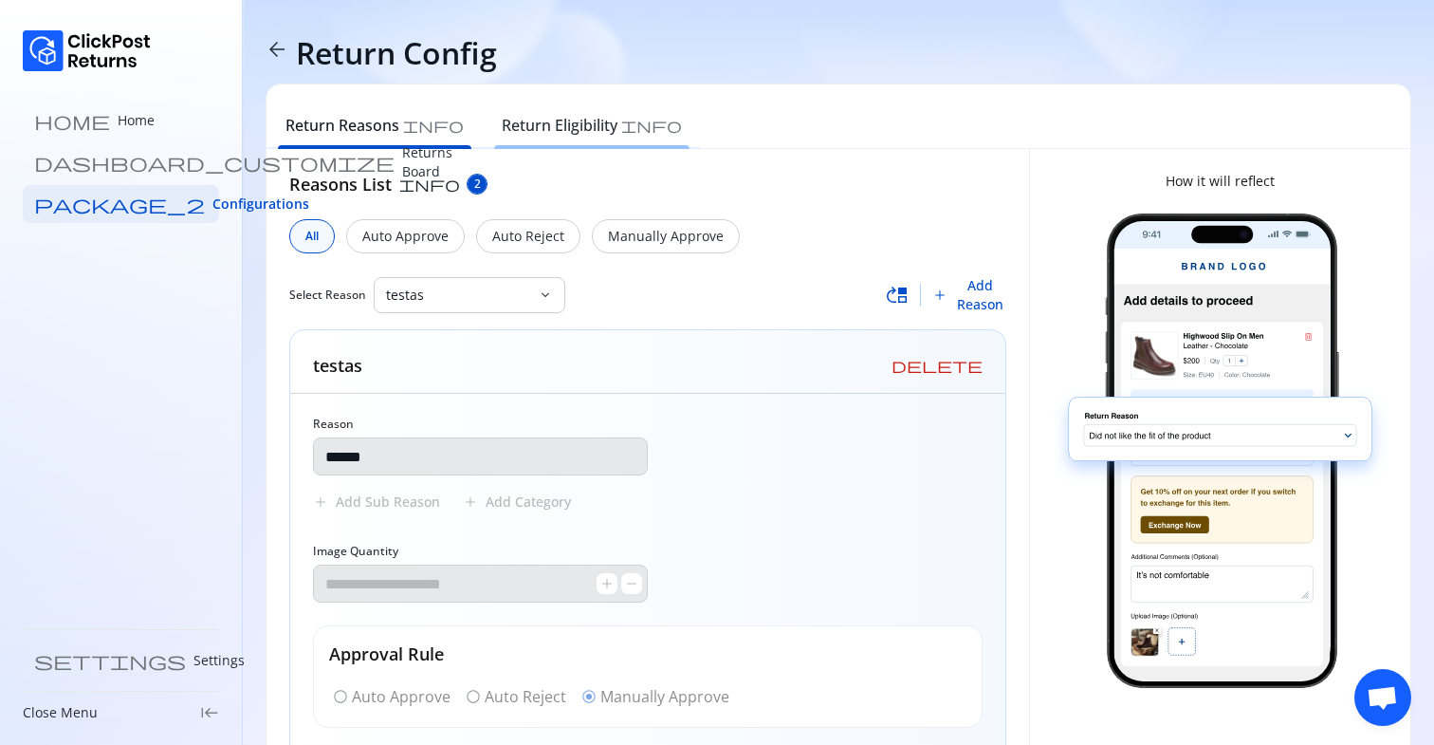
click at [562, 128] on h6 "Return Eligibility" at bounding box center [560, 125] width 116 height 23
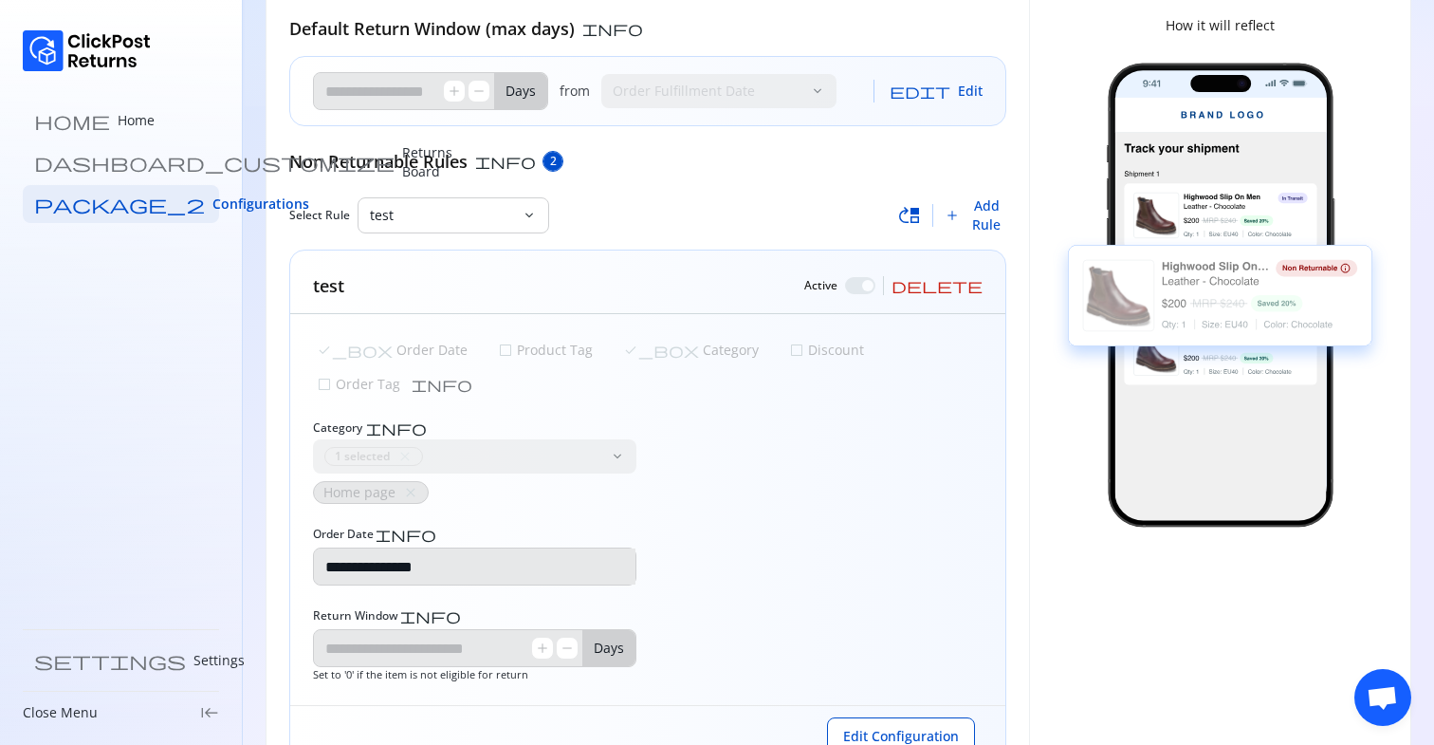
scroll to position [191, 0]
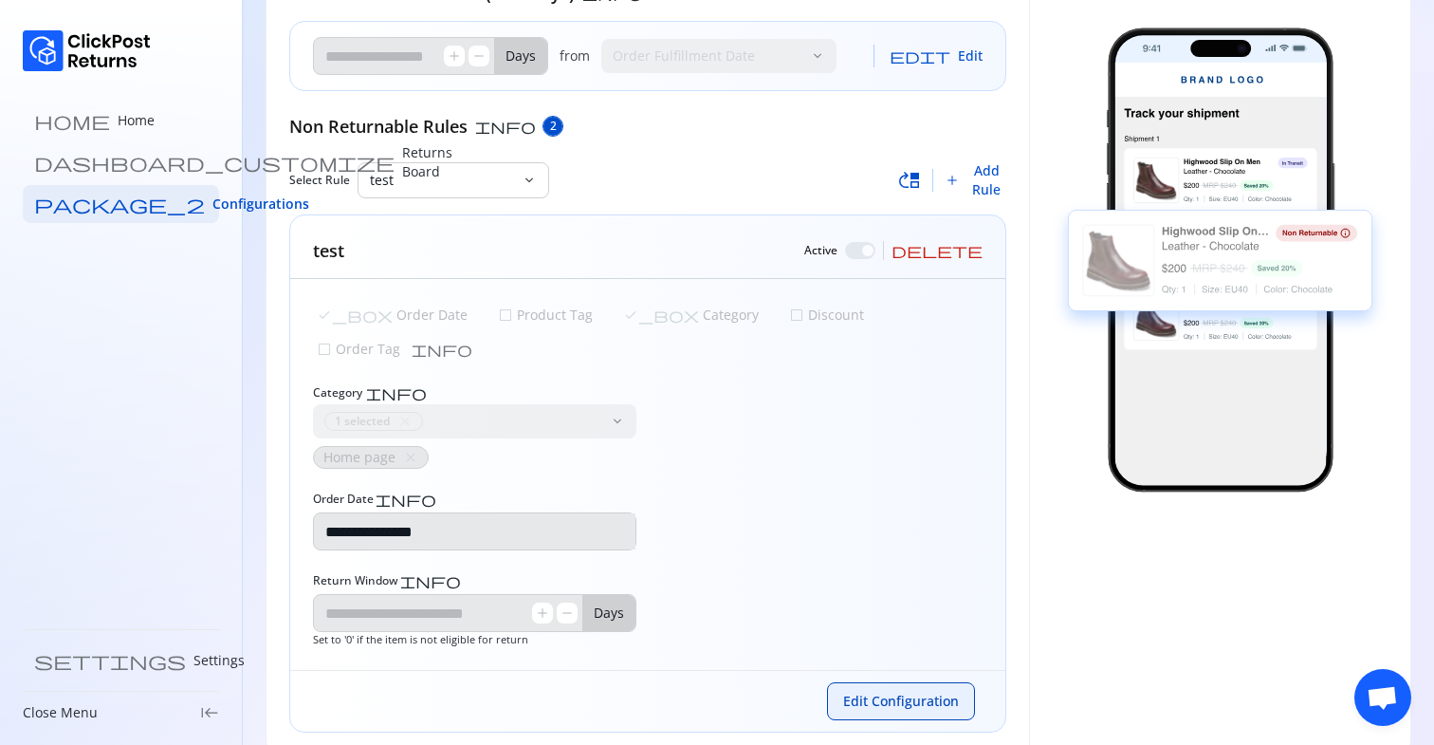
click at [889, 692] on span "Edit Configuration" at bounding box center [901, 701] width 116 height 19
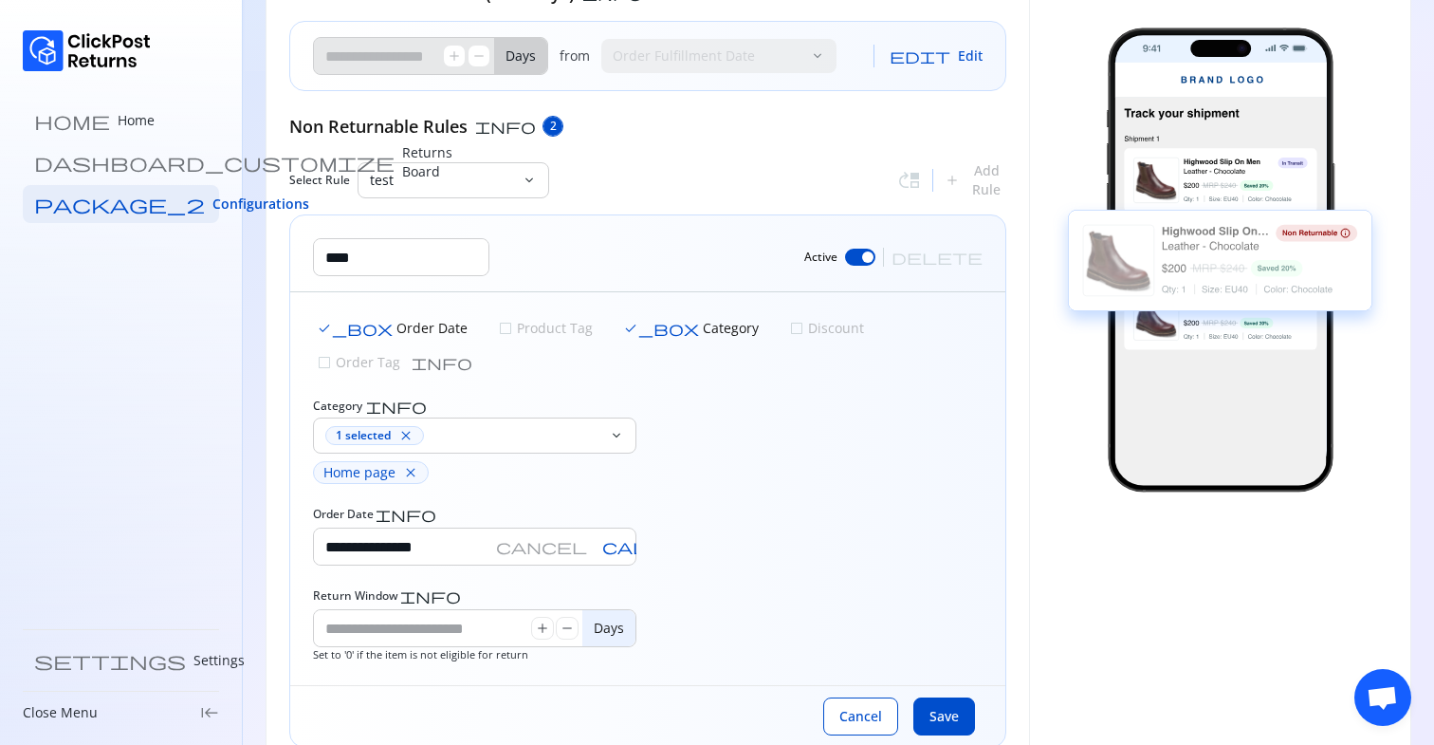
click at [876, 259] on div at bounding box center [860, 257] width 30 height 17
click at [860, 259] on div at bounding box center [854, 256] width 11 height 11
click at [876, 259] on div at bounding box center [860, 257] width 30 height 17
click at [860, 259] on div at bounding box center [854, 256] width 11 height 11
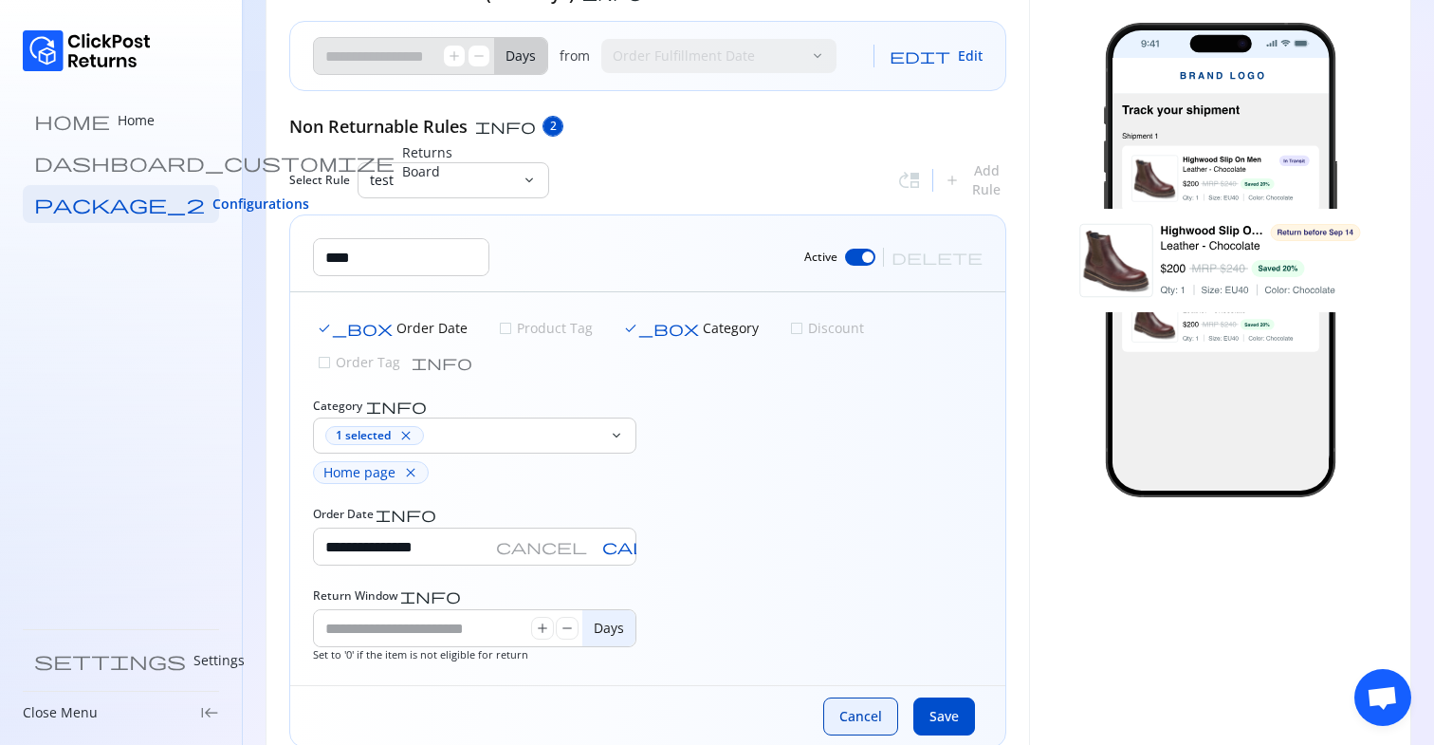
click at [867, 697] on button "Cancel" at bounding box center [860, 716] width 75 height 38
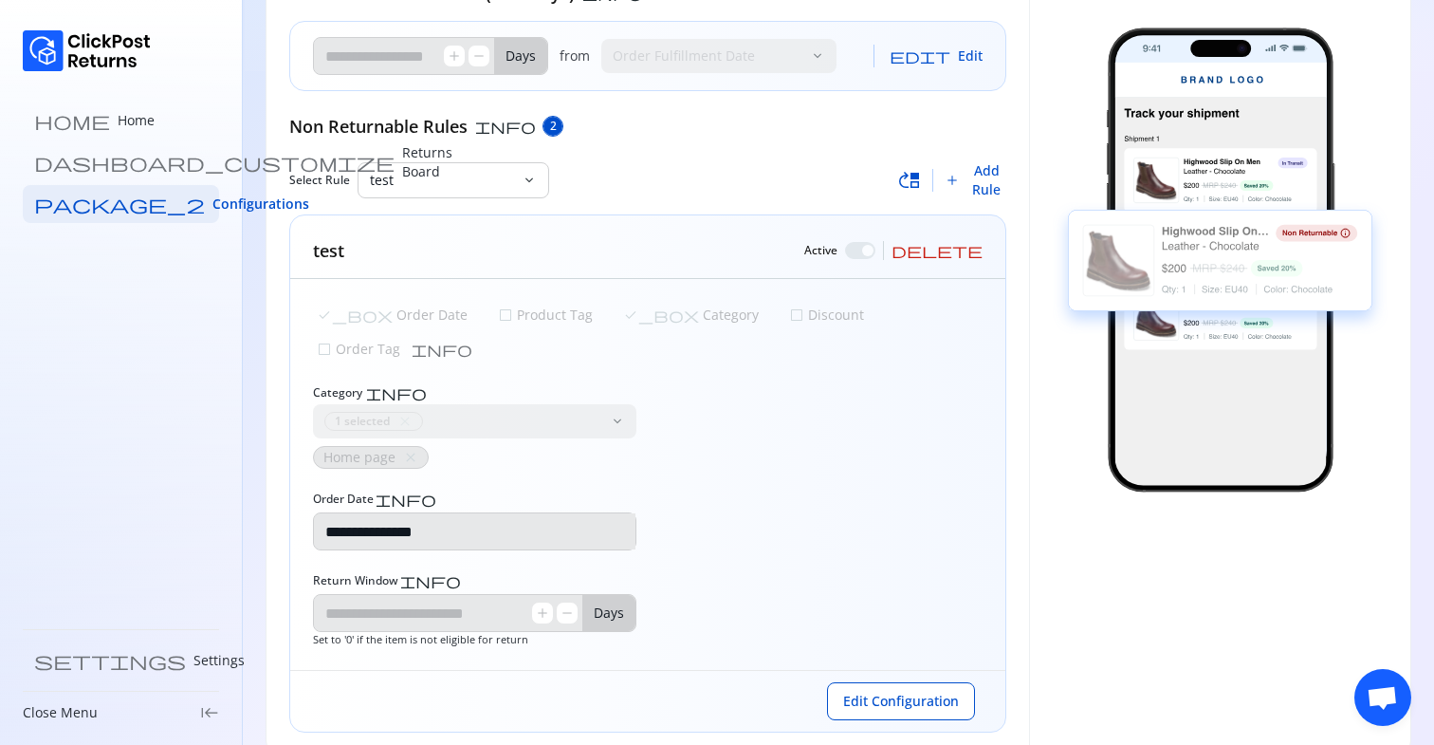
click at [876, 250] on div at bounding box center [860, 250] width 30 height 17
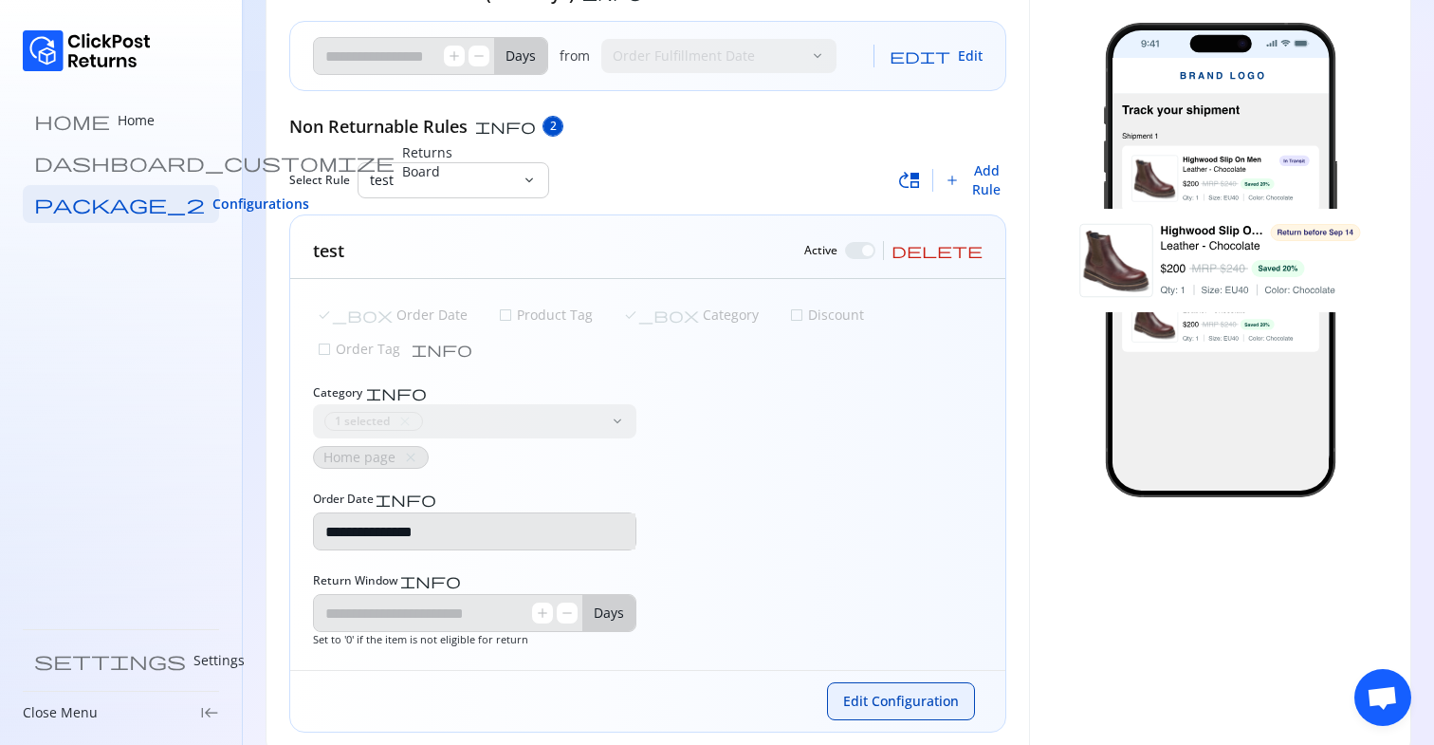
click at [864, 682] on button "Edit Configuration" at bounding box center [901, 701] width 148 height 38
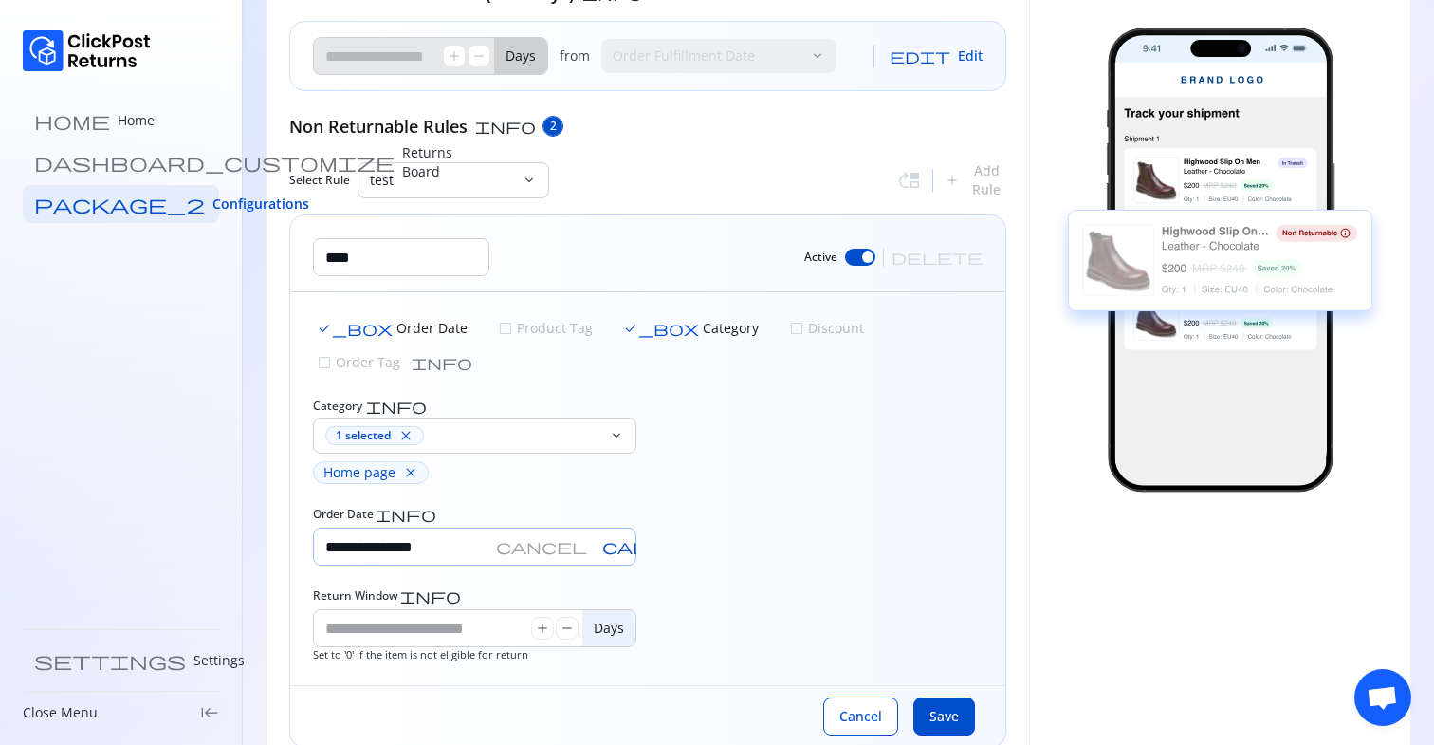
click at [587, 539] on span "cancel" at bounding box center [541, 546] width 91 height 15
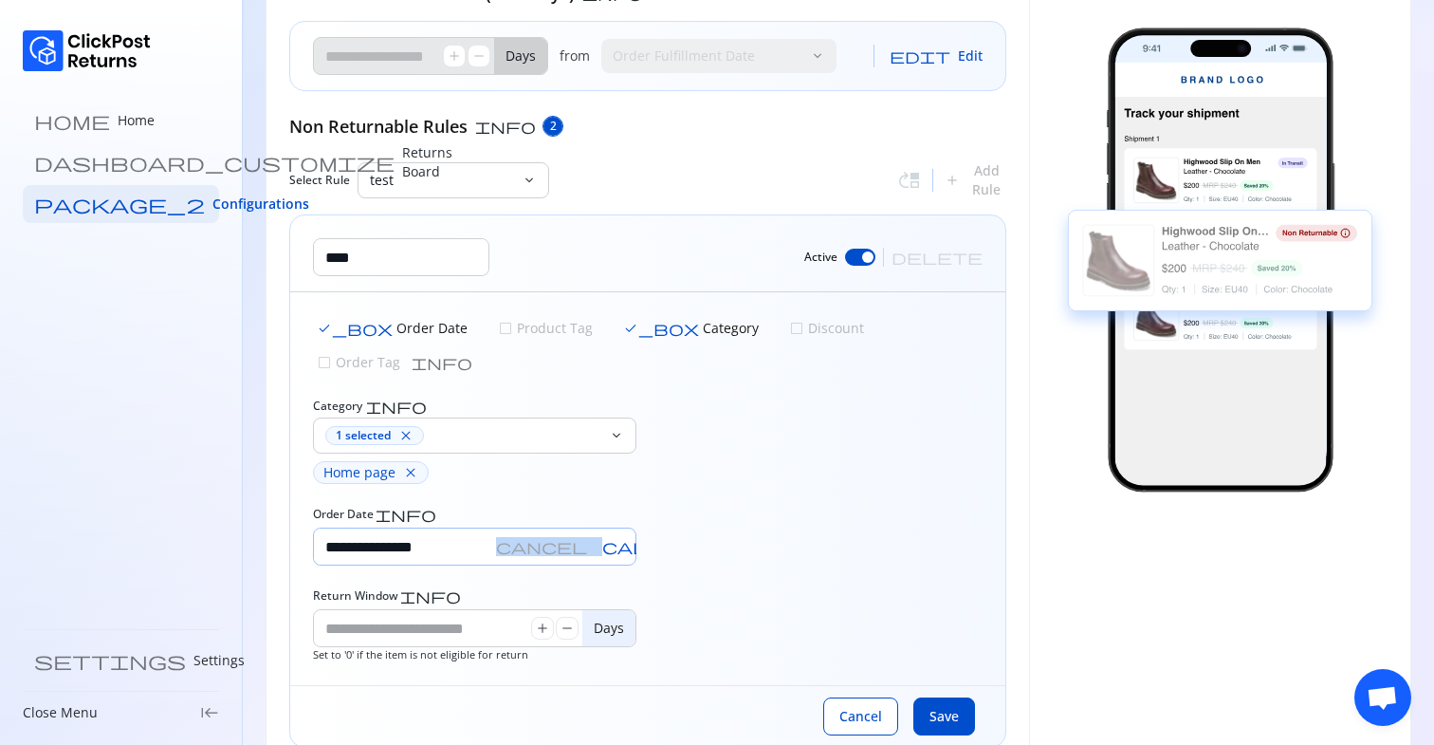
click at [587, 539] on span "cancel" at bounding box center [541, 546] width 91 height 15
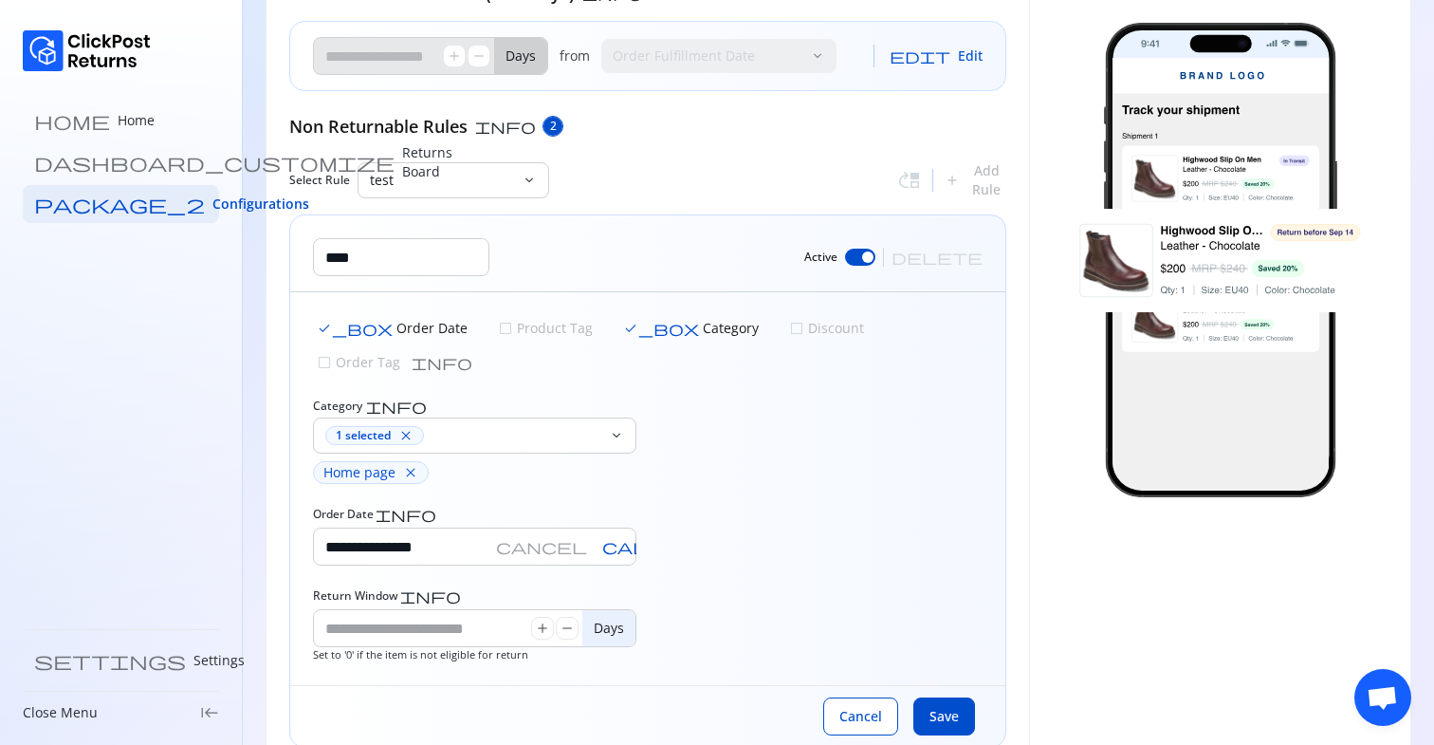
click at [718, 488] on div "**********" at bounding box center [648, 481] width 670 height 167
click at [489, 528] on input "**********" at bounding box center [401, 546] width 175 height 36
